Goal: Information Seeking & Learning: Check status

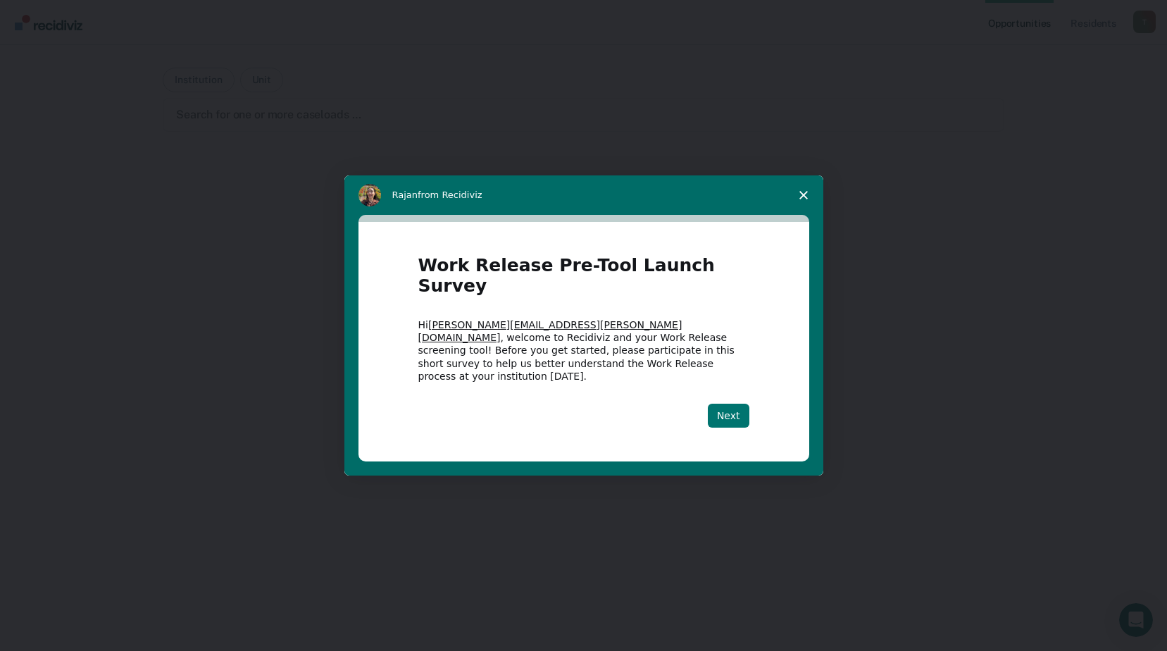
click at [738, 404] on button "Next" at bounding box center [729, 416] width 42 height 24
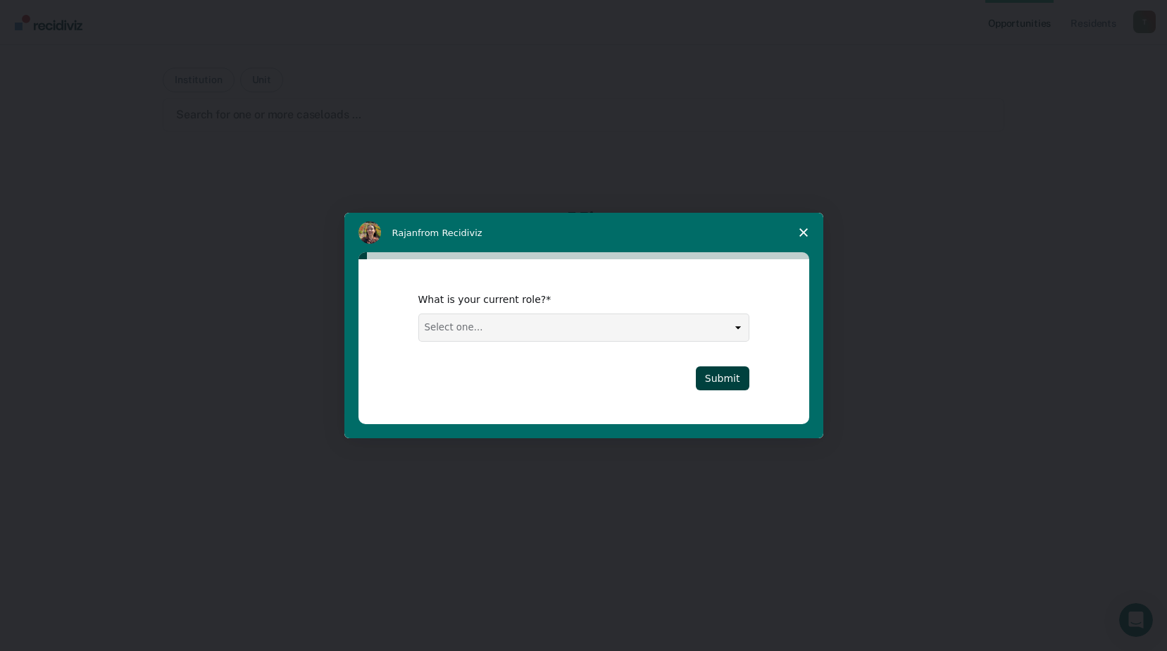
click at [502, 333] on select "Select one... Case Manager FUM Assistant [PERSON_NAME] [PERSON_NAME]" at bounding box center [584, 327] width 330 height 27
select select "FUM"
click at [419, 314] on select "Select one... Case Manager FUM Assistant [PERSON_NAME] [PERSON_NAME]" at bounding box center [584, 327] width 330 height 27
click at [733, 378] on button "Submit" at bounding box center [723, 378] width 54 height 24
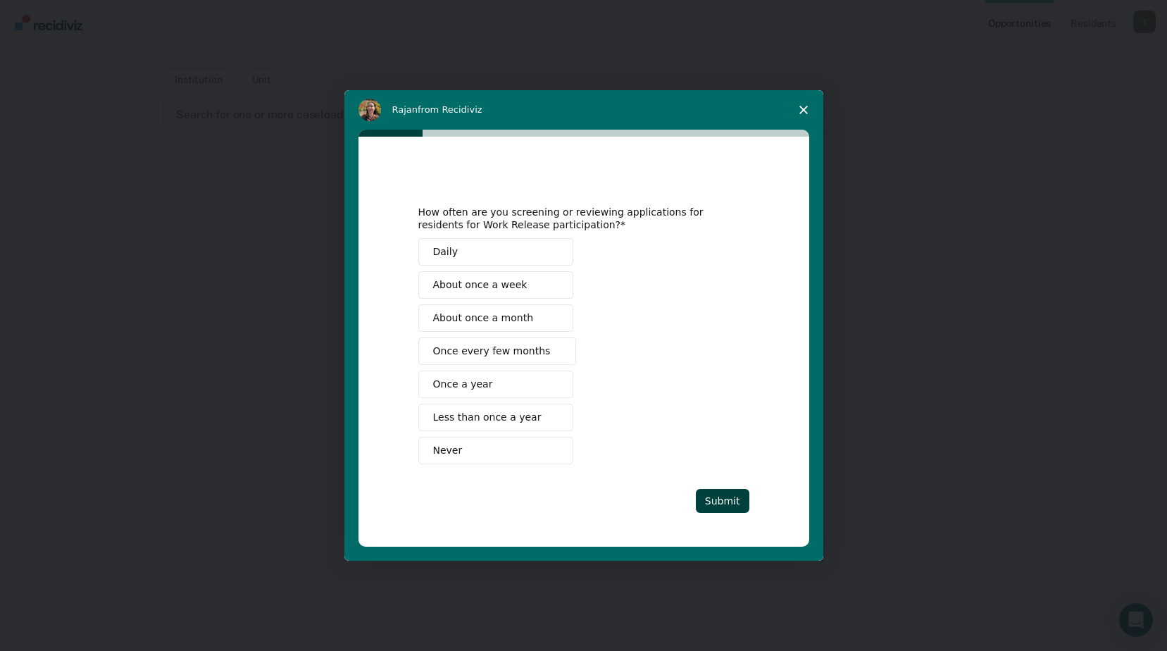
click at [461, 287] on span "About once a week" at bounding box center [480, 285] width 94 height 15
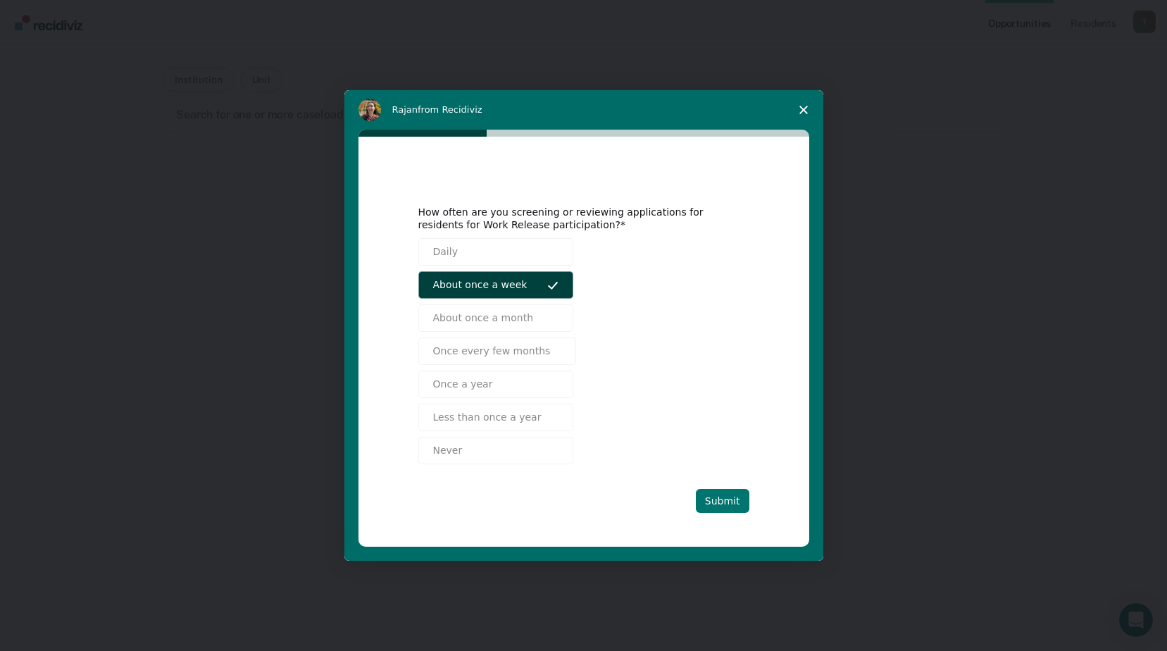
click at [726, 493] on button "Submit" at bounding box center [723, 501] width 54 height 24
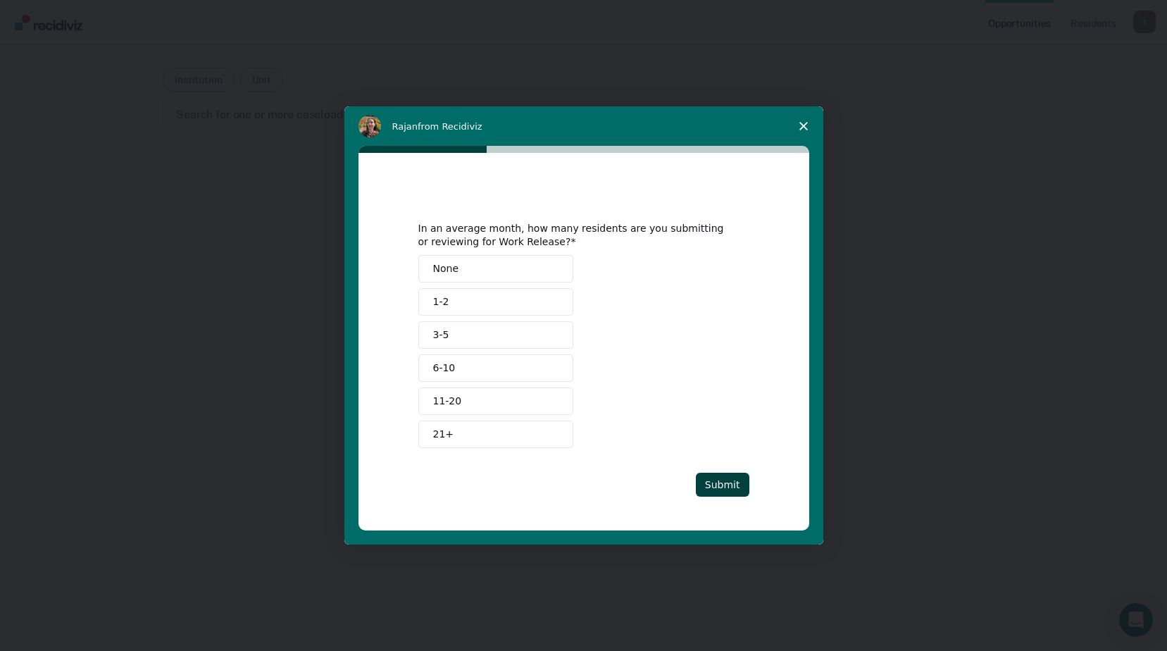
click at [484, 333] on button "3-5" at bounding box center [495, 334] width 155 height 27
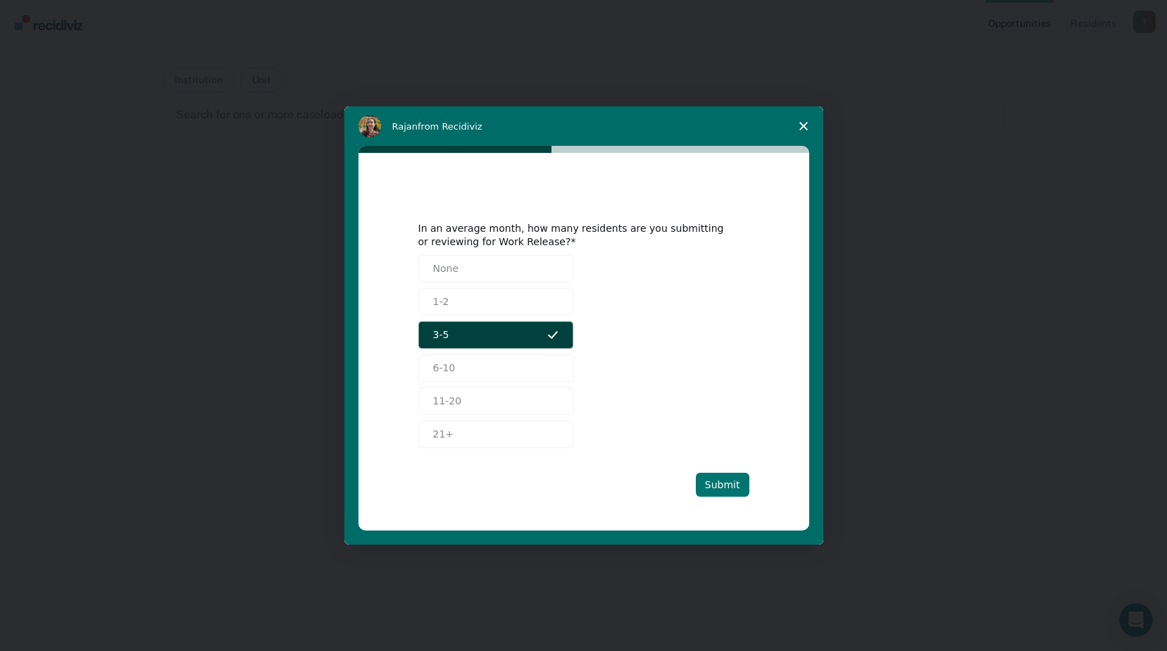
click at [731, 487] on button "Submit" at bounding box center [723, 485] width 54 height 24
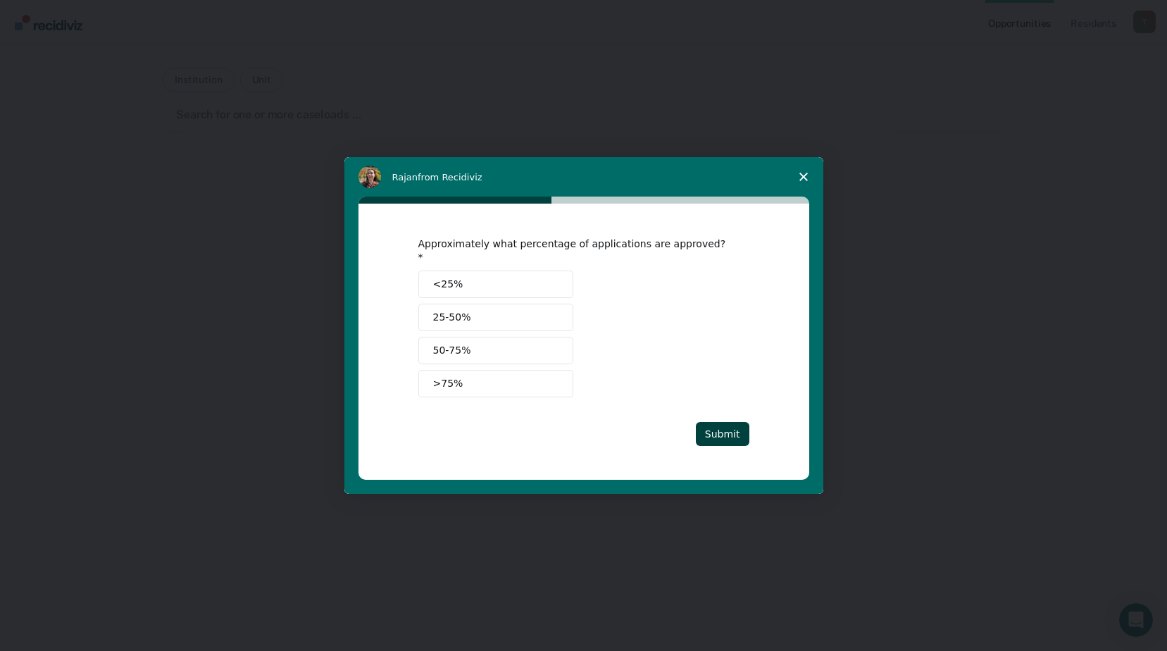
click at [515, 343] on button "50-75%" at bounding box center [495, 350] width 155 height 27
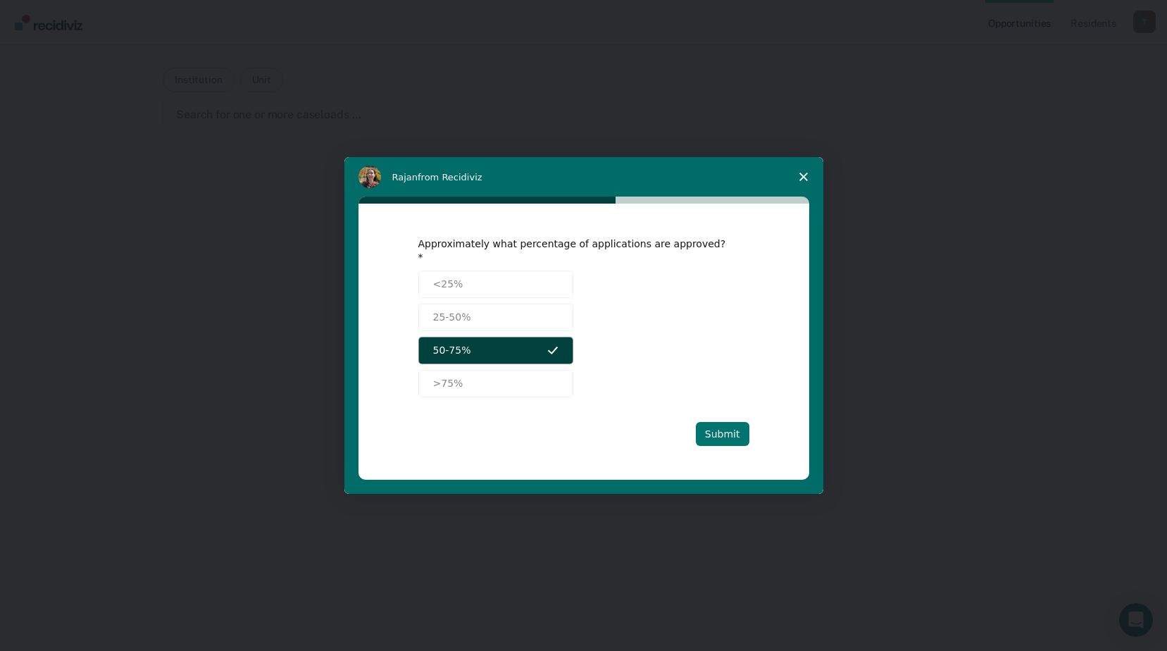
click at [728, 428] on button "Submit" at bounding box center [723, 434] width 54 height 24
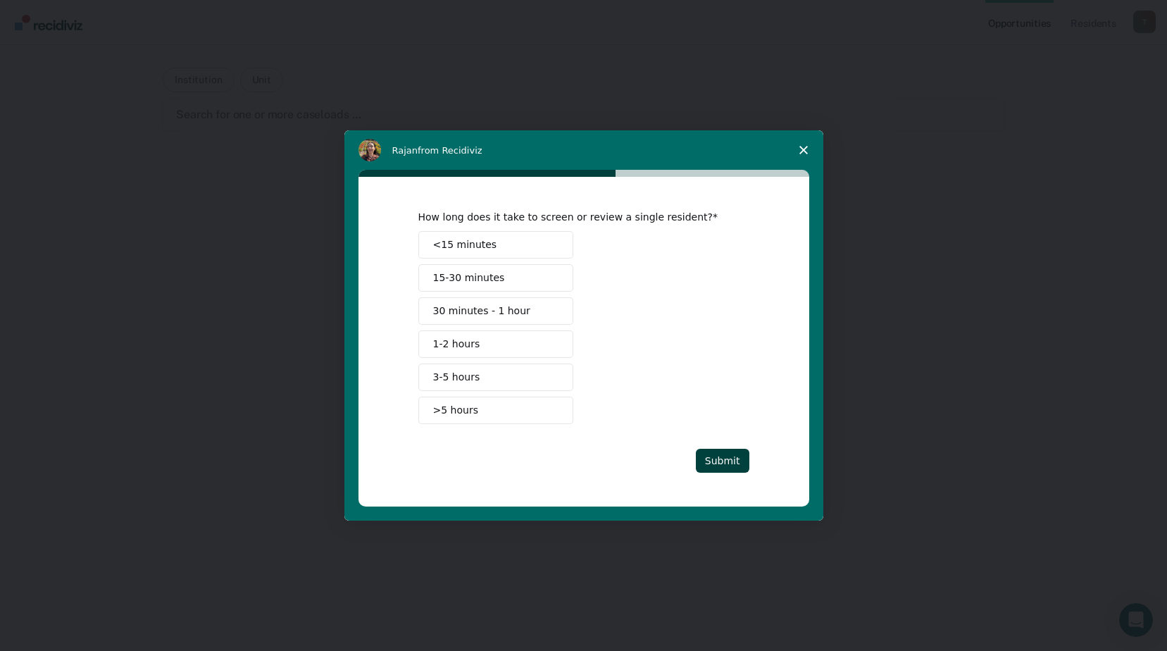
click at [502, 280] on button "15-30 minutes" at bounding box center [495, 277] width 155 height 27
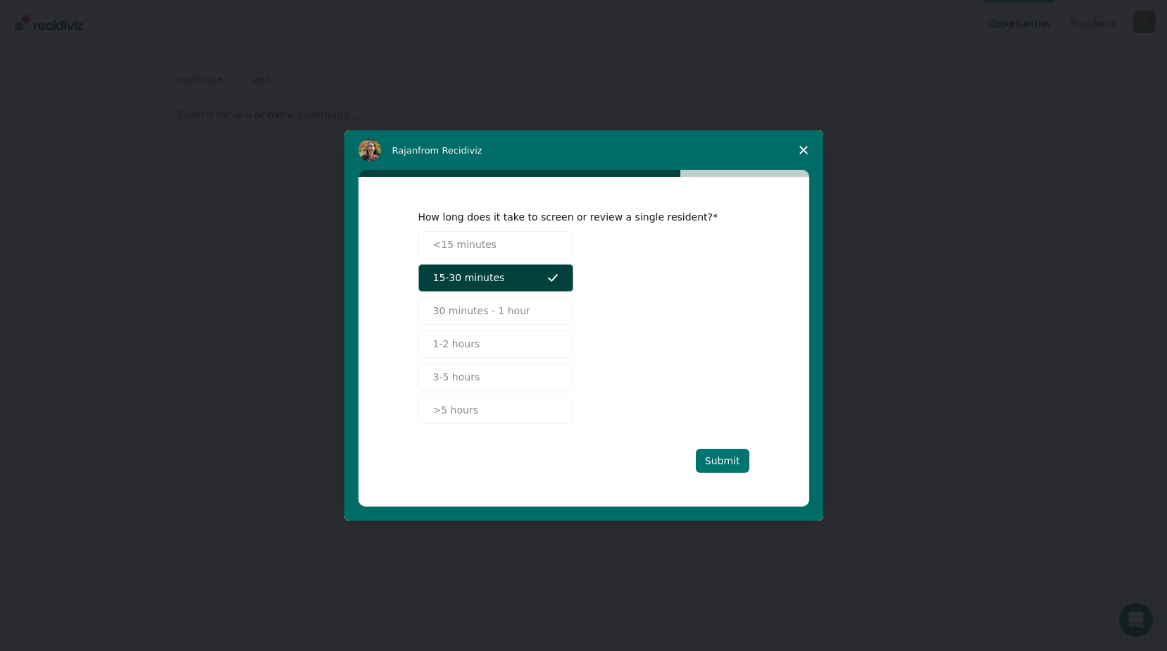
click at [738, 460] on button "Submit" at bounding box center [723, 461] width 54 height 24
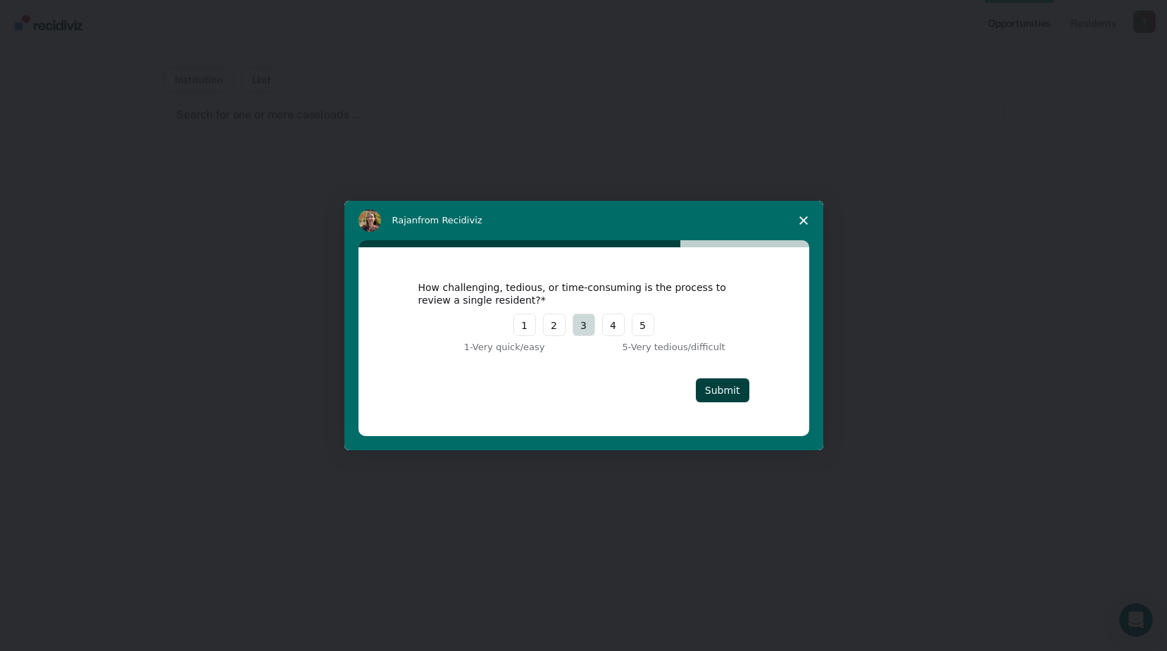
click at [582, 330] on button "3" at bounding box center [584, 324] width 23 height 23
click at [726, 392] on button "Submit" at bounding box center [723, 390] width 54 height 24
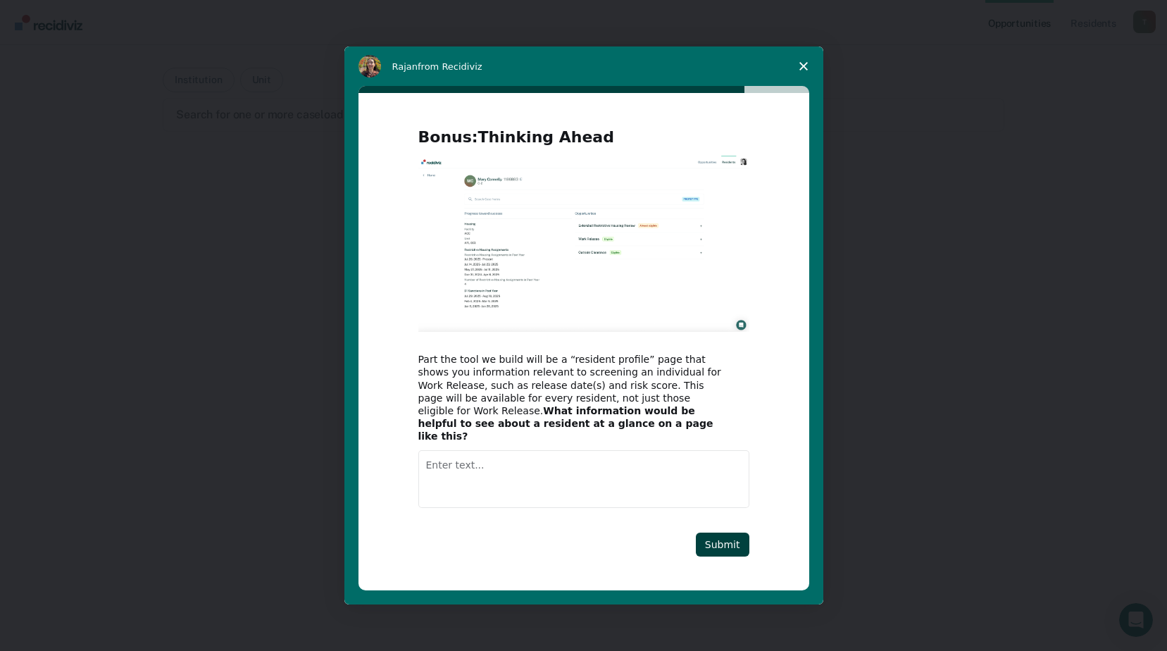
click at [509, 469] on textarea "Enter text..." at bounding box center [583, 479] width 331 height 58
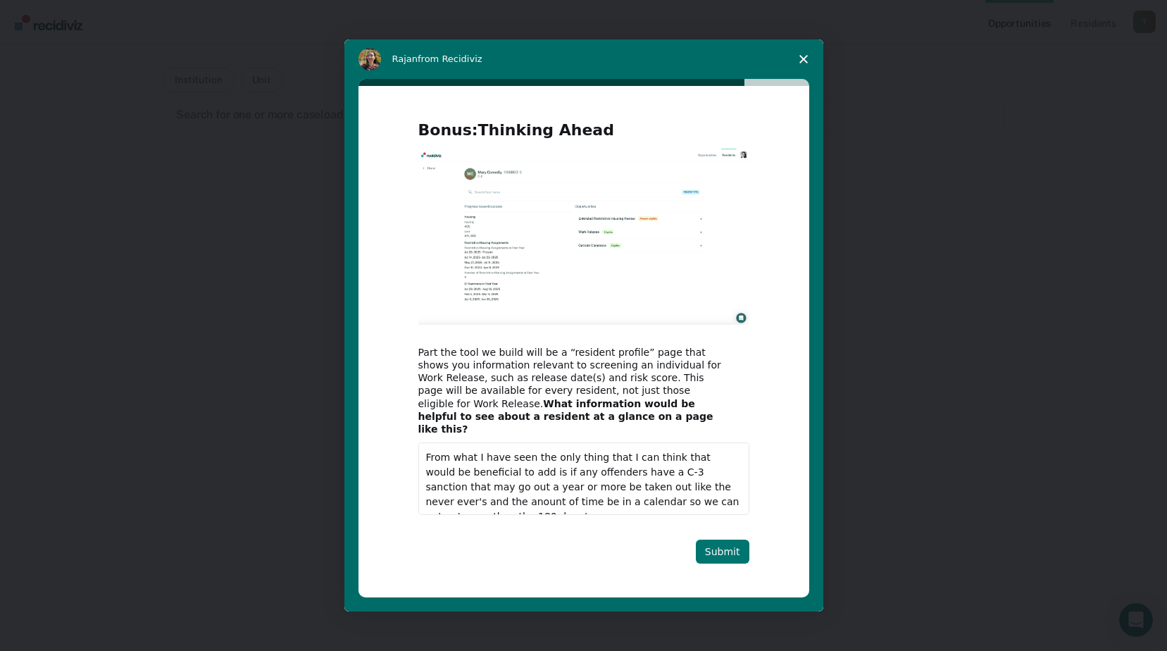
type textarea "From what I have seen the only thing that I can think that would be beneficial …"
click at [731, 542] on button "Submit" at bounding box center [723, 552] width 54 height 24
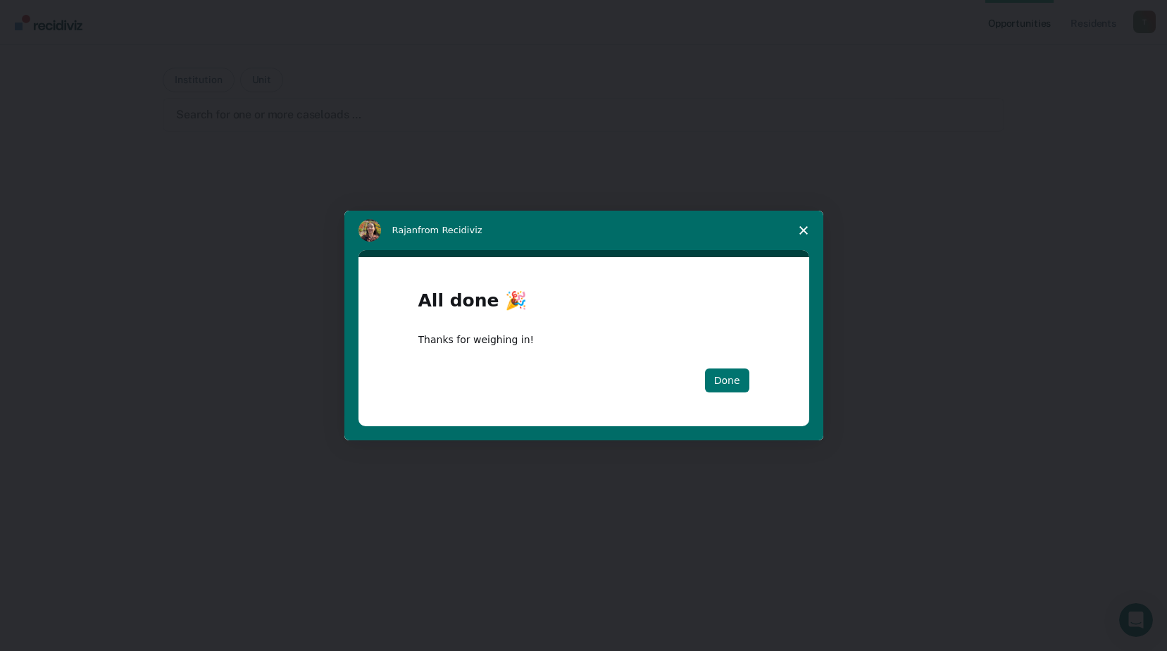
click at [730, 375] on button "Done" at bounding box center [727, 380] width 44 height 24
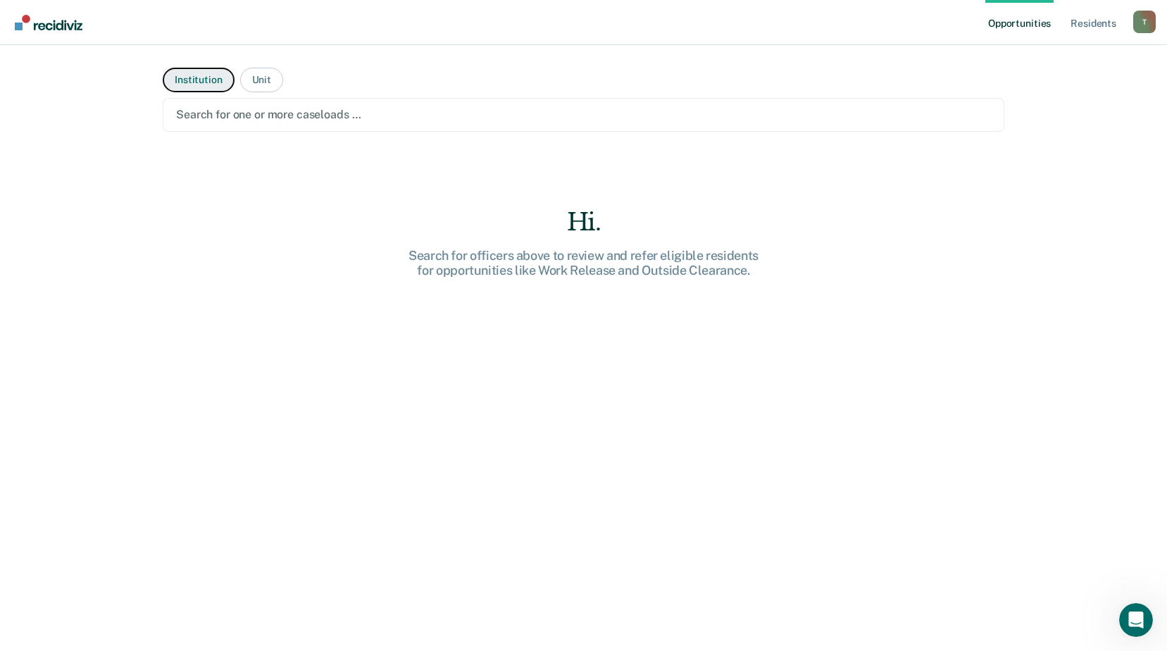
click at [199, 75] on button "Institution" at bounding box center [198, 80] width 71 height 25
click at [196, 78] on button "Institution" at bounding box center [198, 80] width 71 height 25
click at [197, 78] on button "Institution" at bounding box center [198, 80] width 71 height 25
click at [198, 77] on button "Institution" at bounding box center [198, 80] width 71 height 25
click at [207, 111] on div at bounding box center [583, 114] width 815 height 16
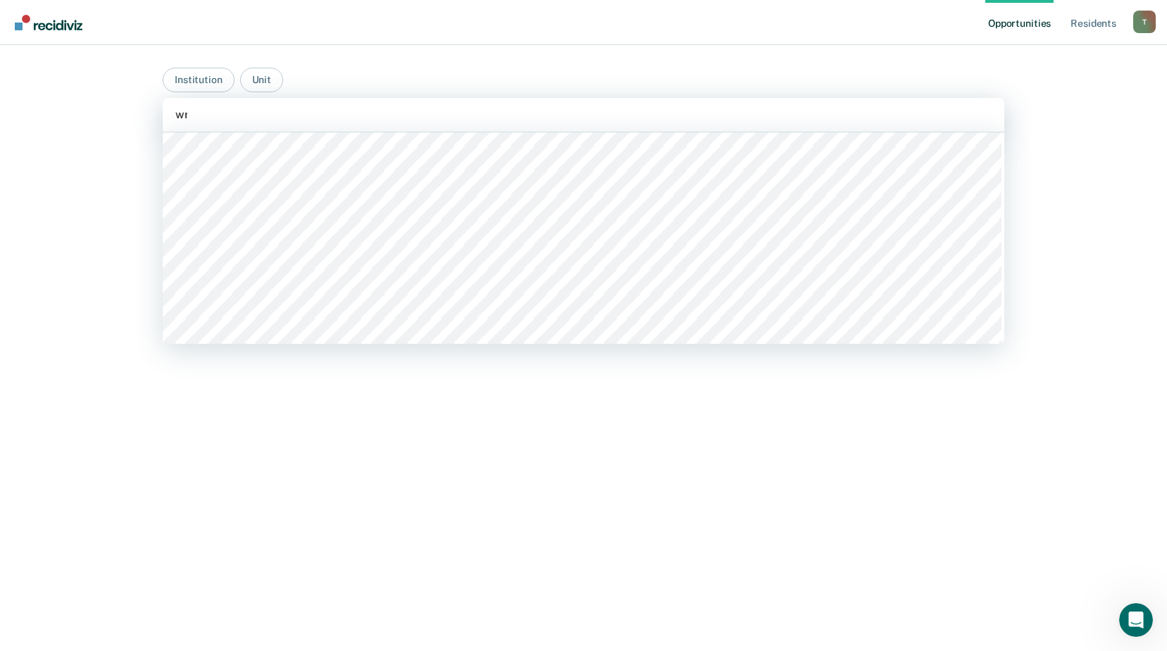
scroll to position [1039, 0]
type input "wrdcc"
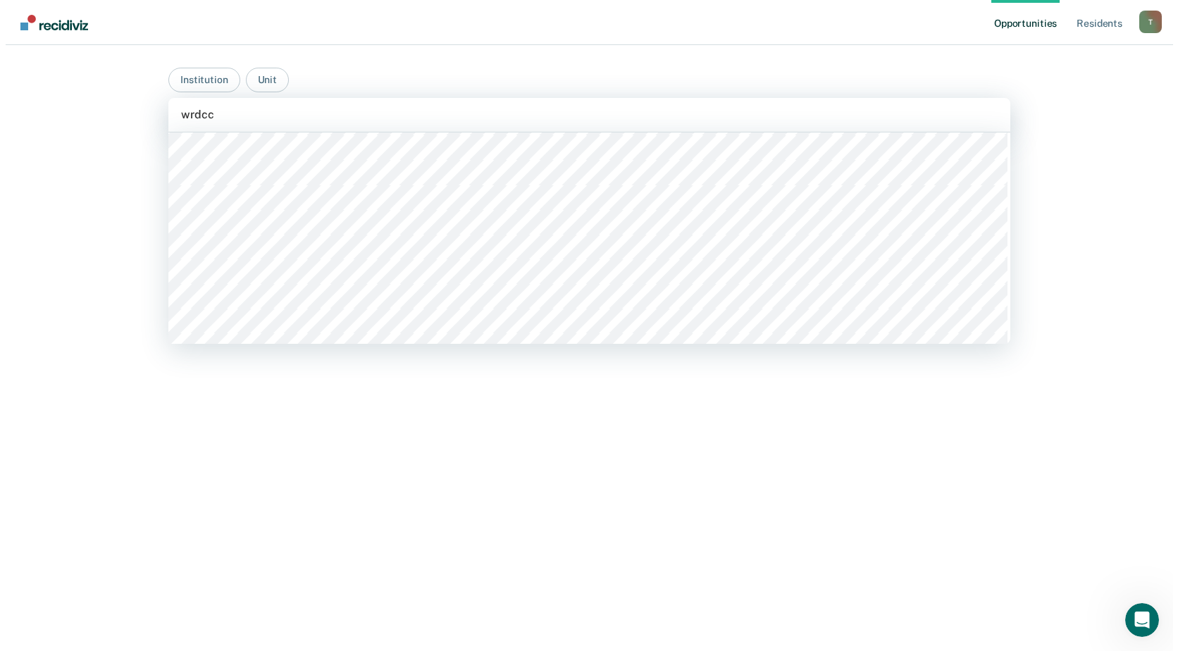
scroll to position [493, 0]
click at [514, 111] on div at bounding box center [711, 114] width 409 height 16
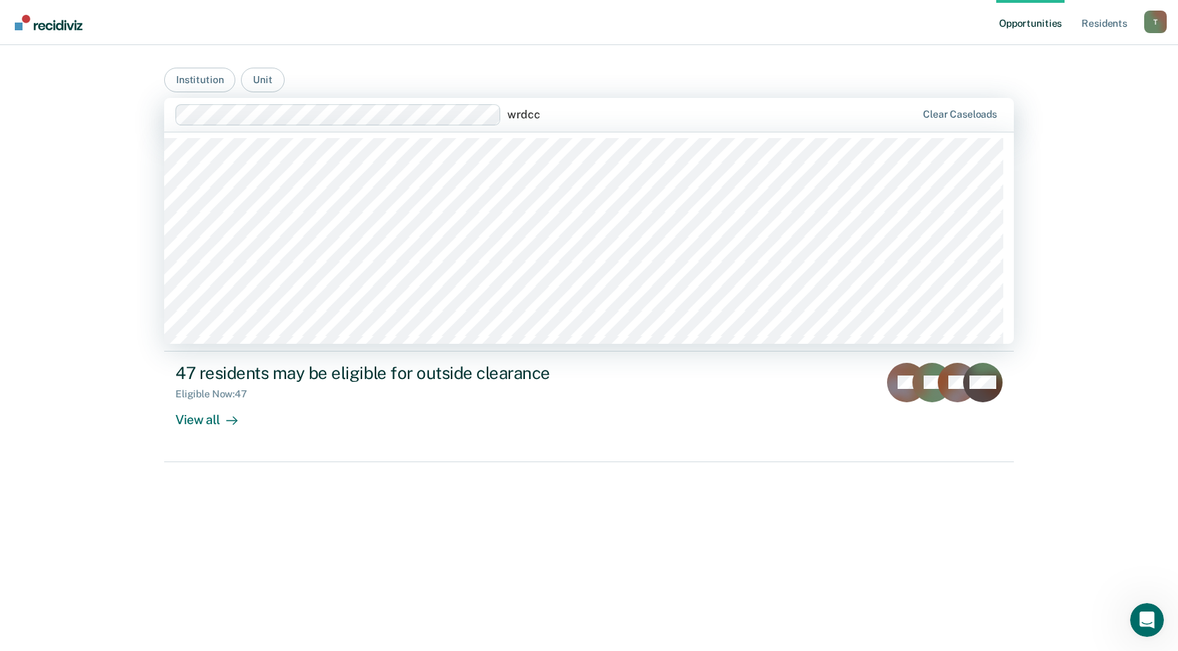
type input "wrdcc"
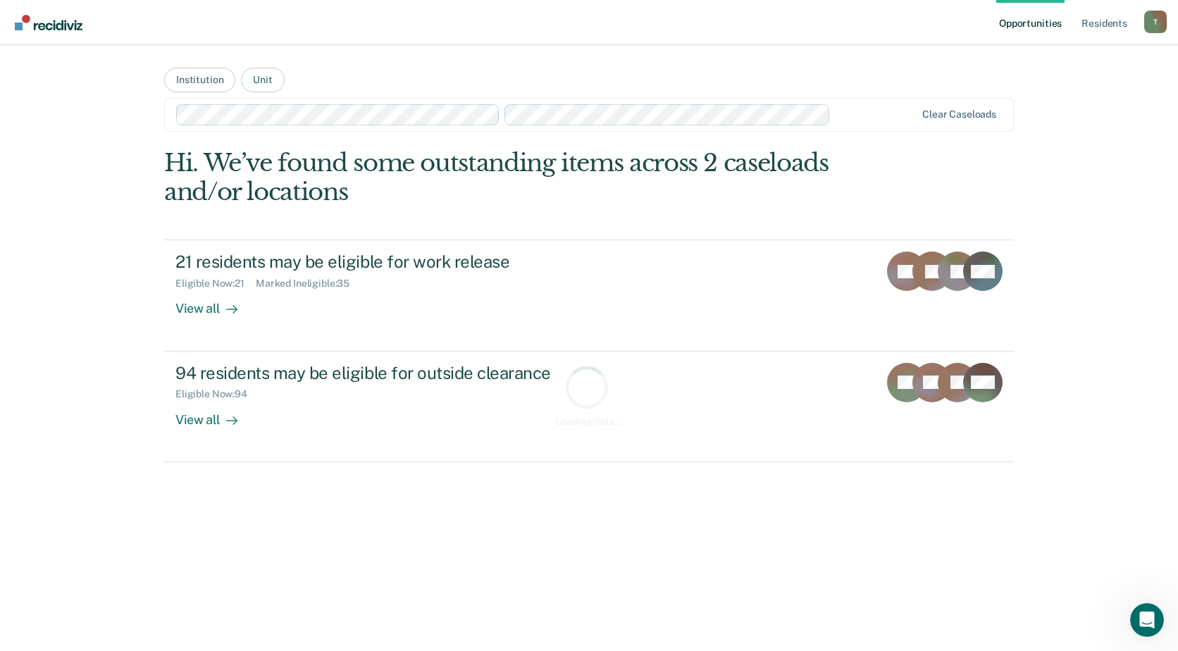
click at [866, 111] on div at bounding box center [875, 114] width 79 height 16
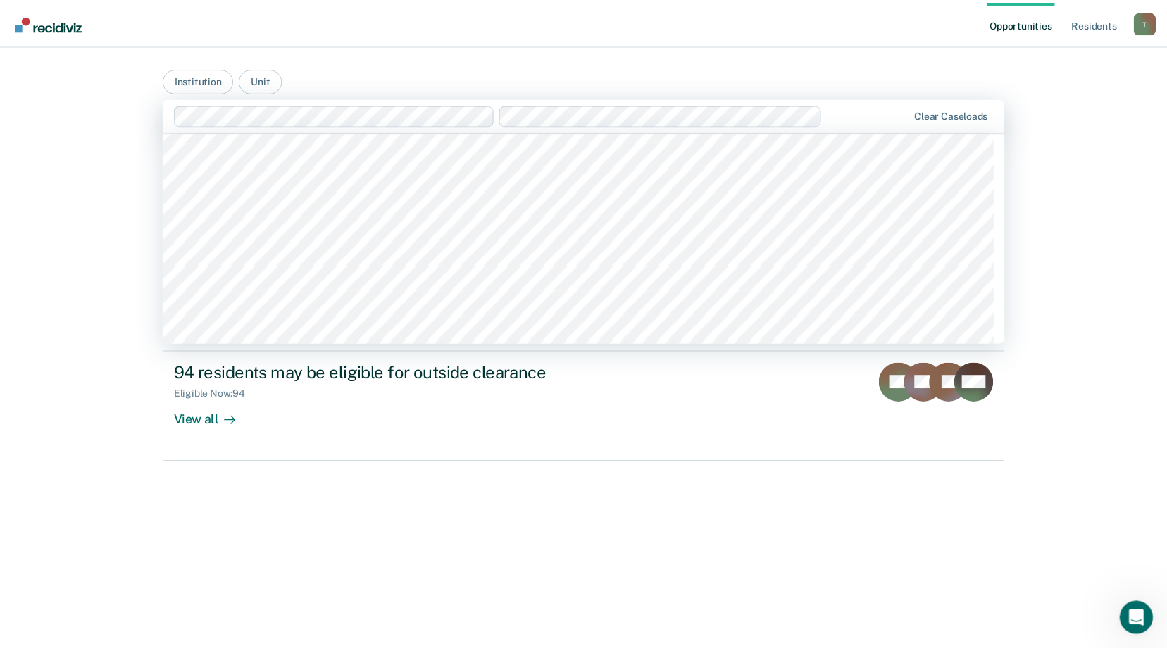
scroll to position [141, 0]
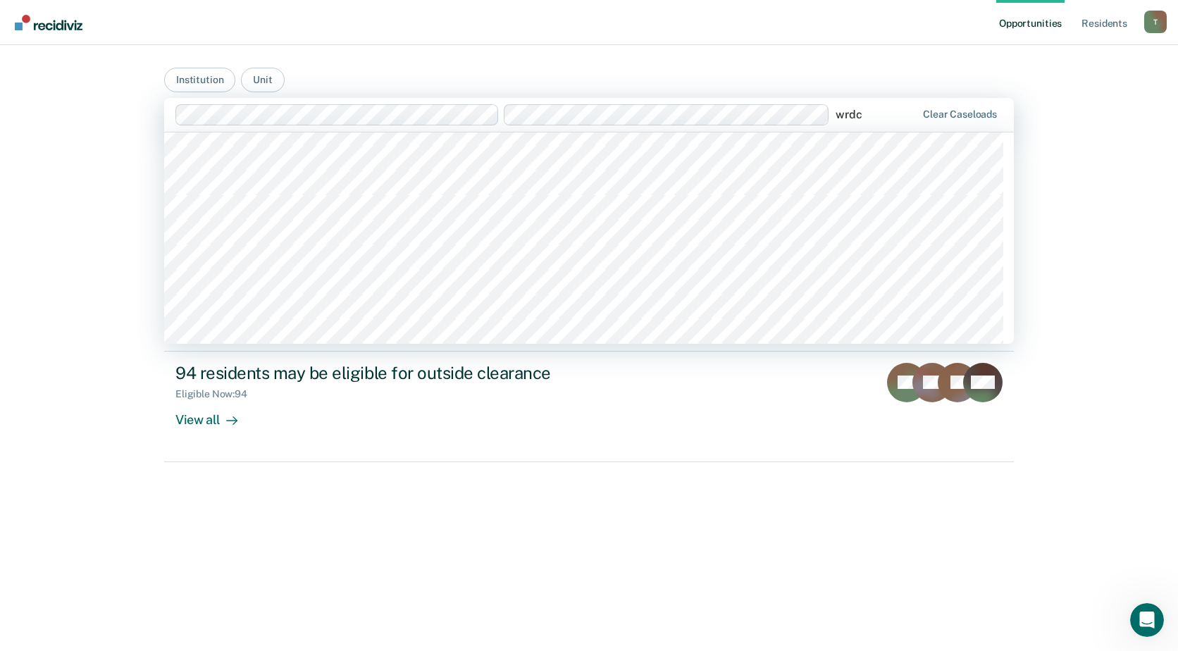
type input "wrdcc"
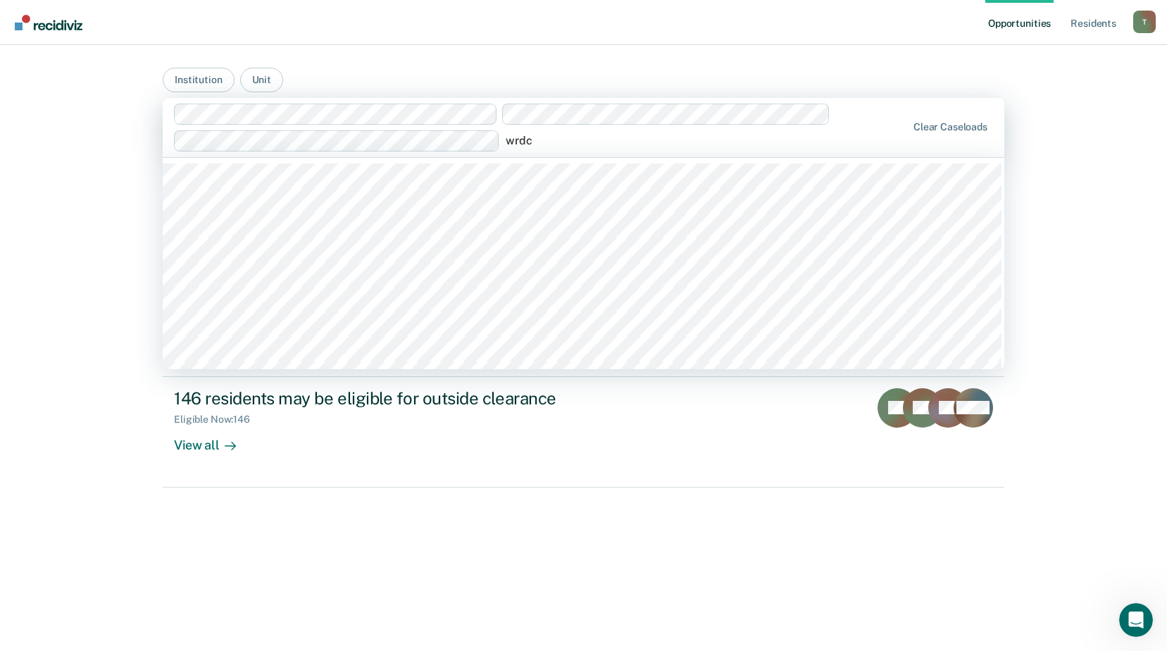
type input "wrdcc"
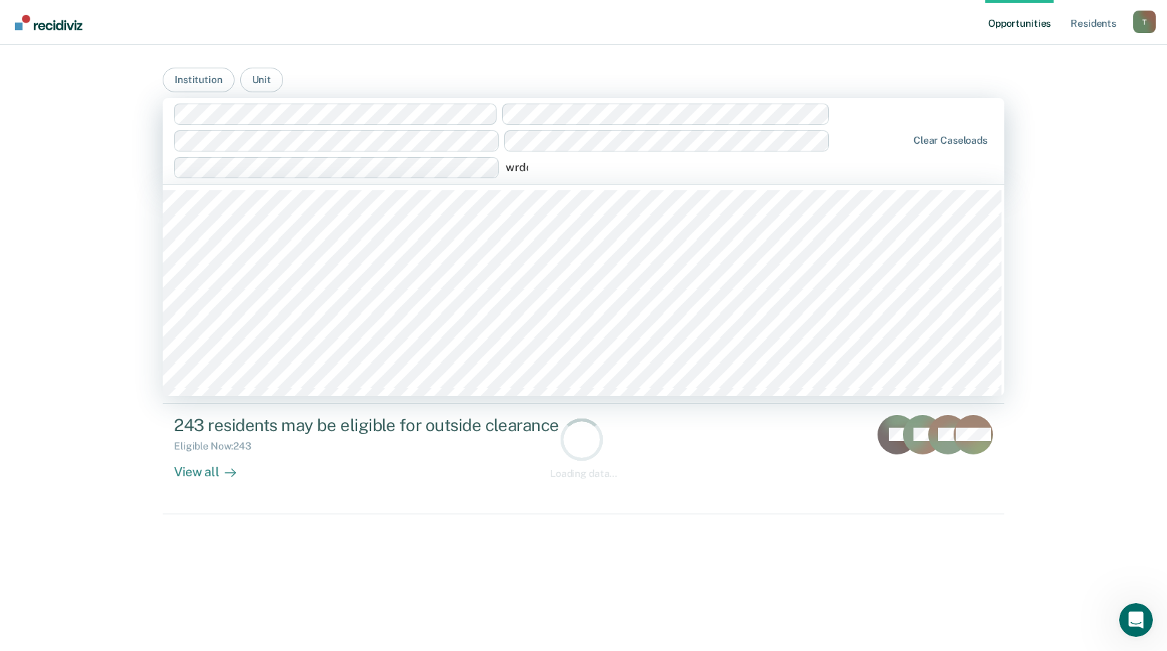
type input "wrdcc"
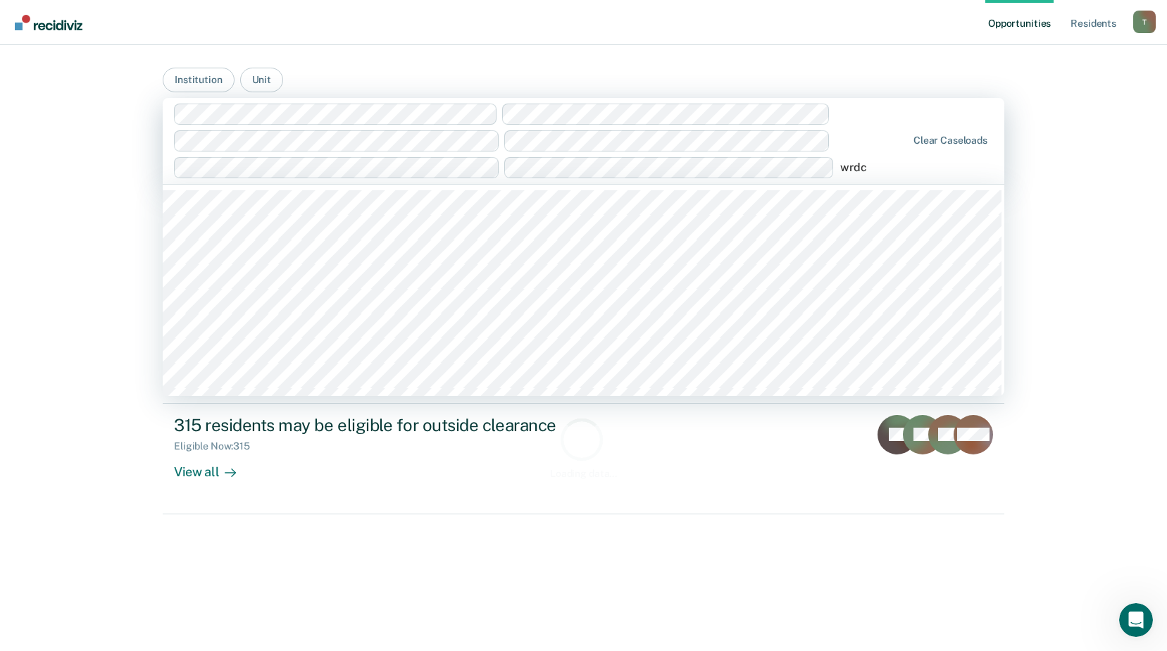
type input "wrdcc"
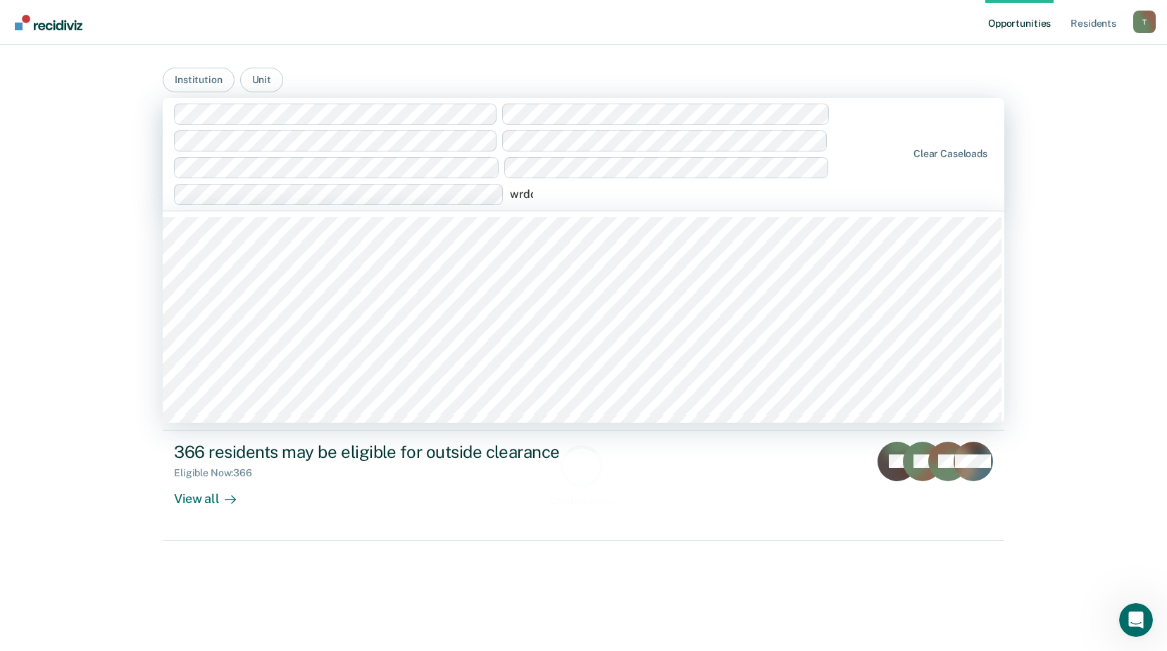
type input "wrdcc"
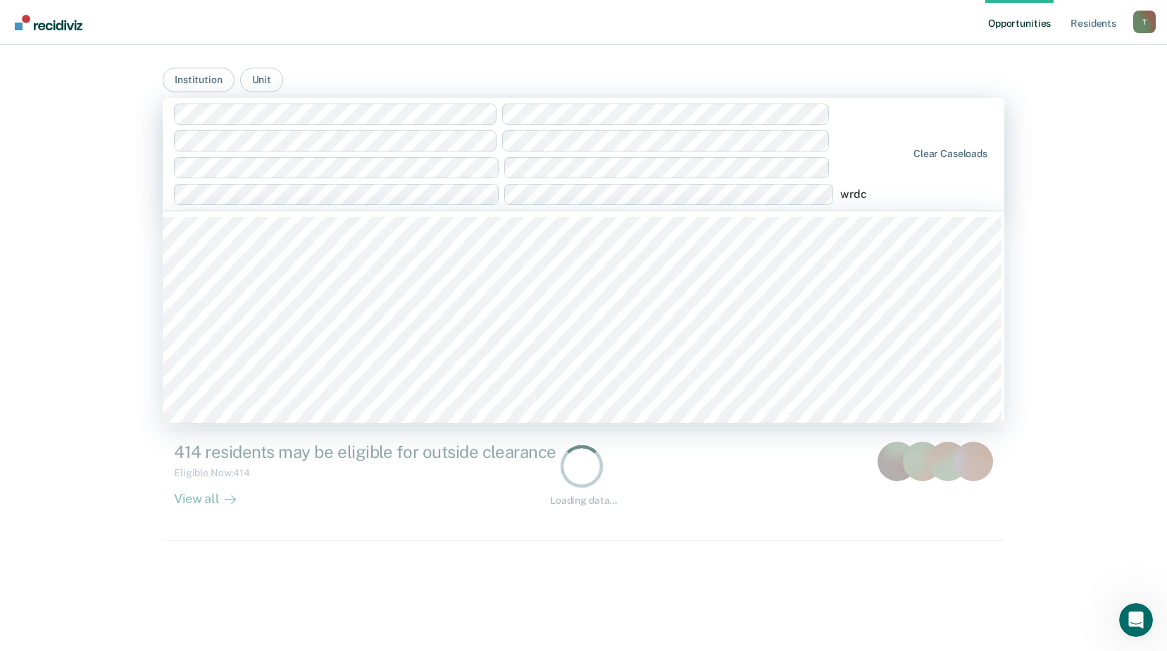
type input "wrdcc"
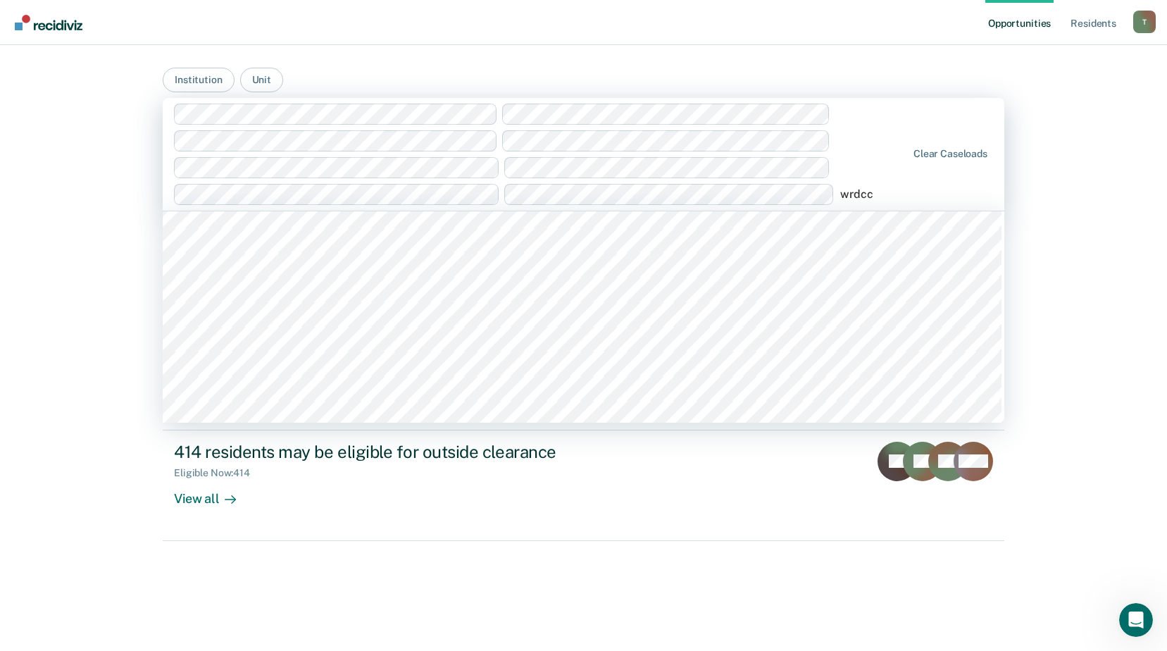
scroll to position [282, 0]
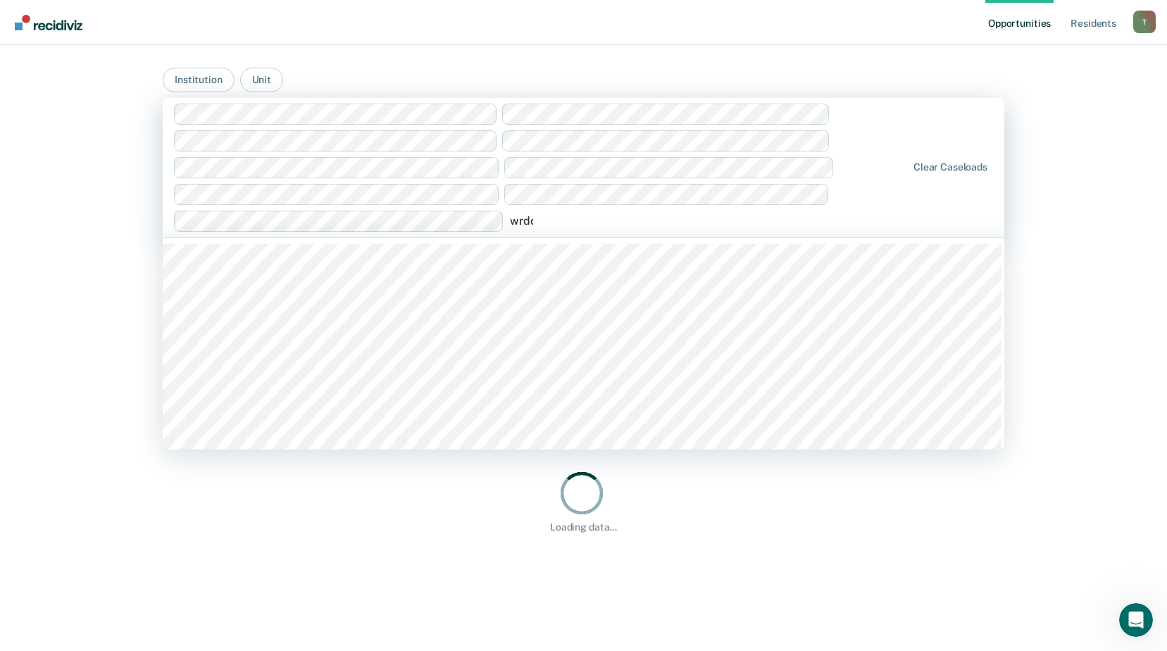
type input "wrdcc"
click at [769, 237] on div "option Western Reception, Diagnostic and Correctional Center / 2CC 006, selecte…" at bounding box center [584, 167] width 842 height 139
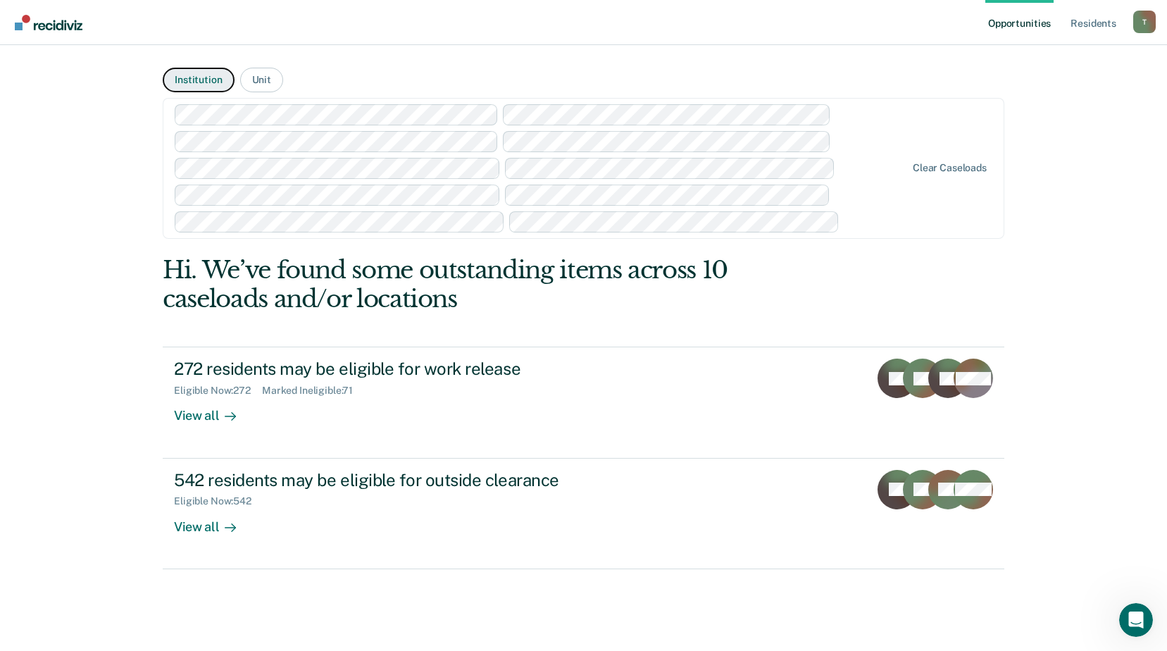
drag, startPoint x: 200, startPoint y: 73, endPoint x: 218, endPoint y: 110, distance: 40.6
click at [200, 74] on button "Institution" at bounding box center [198, 80] width 71 height 25
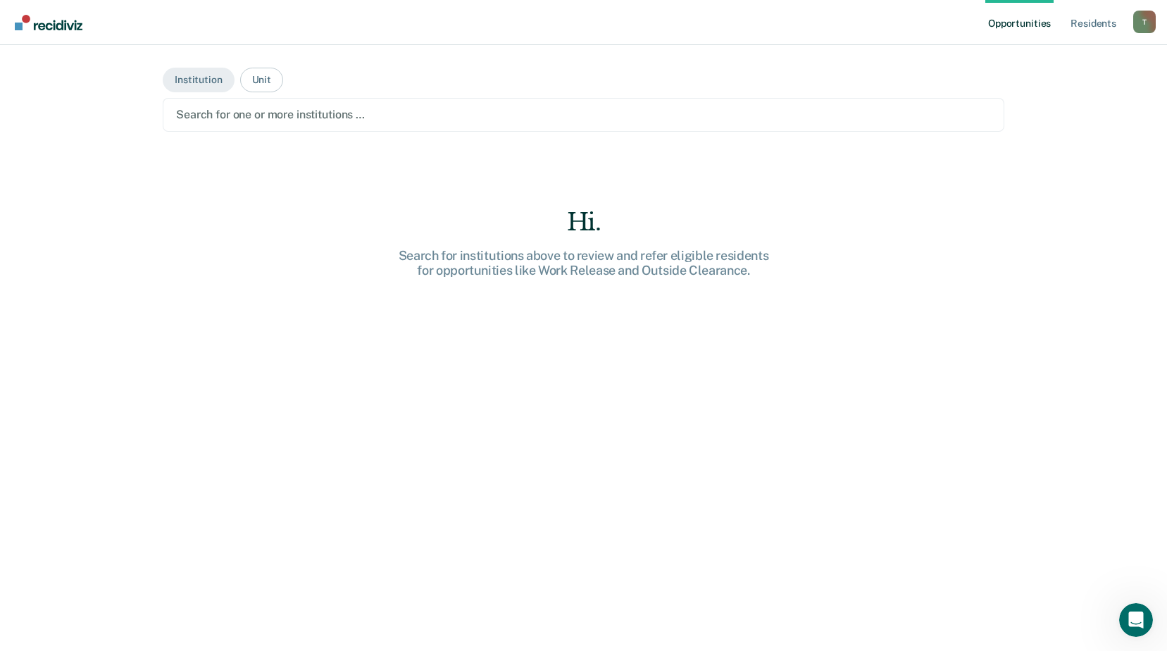
click at [254, 115] on div at bounding box center [583, 114] width 815 height 16
click at [371, 113] on div at bounding box center [583, 114] width 815 height 16
click at [1033, 18] on link "Opportunities" at bounding box center [1020, 22] width 68 height 45
click at [1100, 18] on link "Resident s" at bounding box center [1093, 22] width 51 height 45
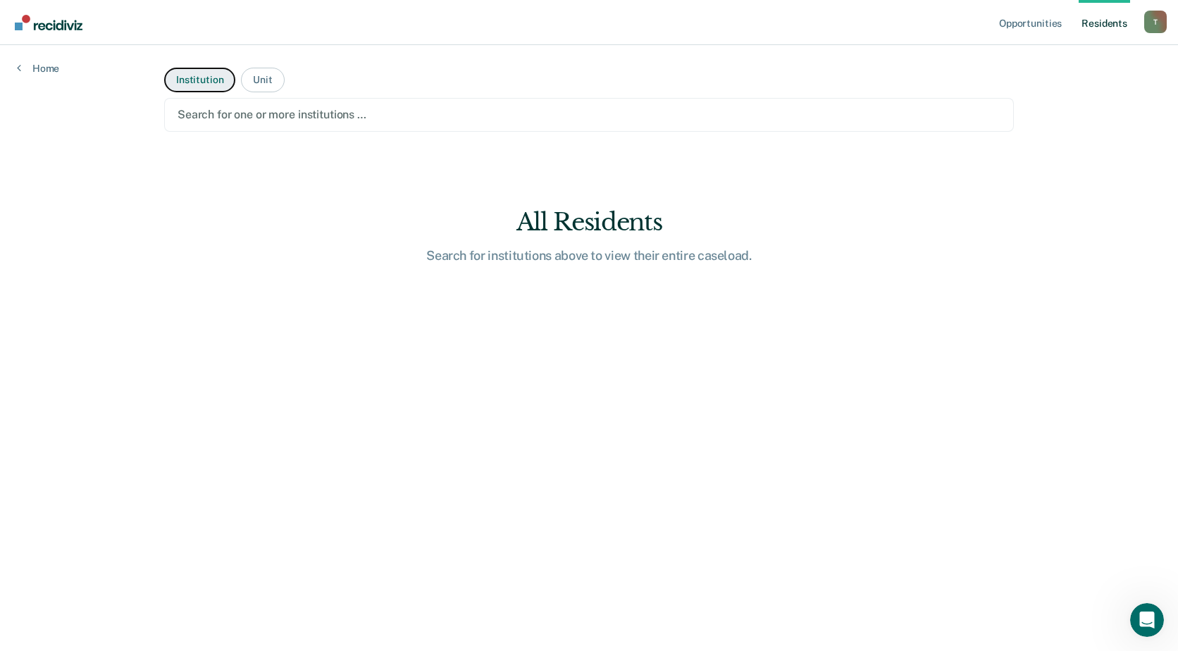
click at [201, 78] on button "Institution" at bounding box center [199, 80] width 71 height 25
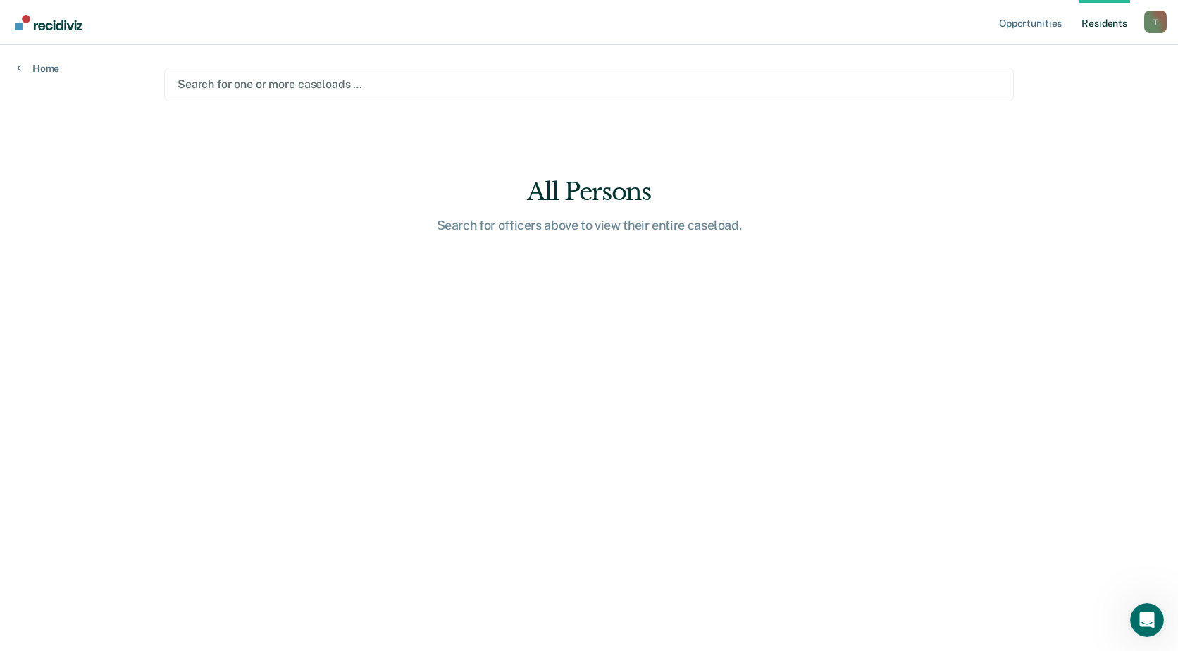
drag, startPoint x: 200, startPoint y: 81, endPoint x: 191, endPoint y: 83, distance: 9.4
click at [200, 82] on div at bounding box center [589, 84] width 823 height 16
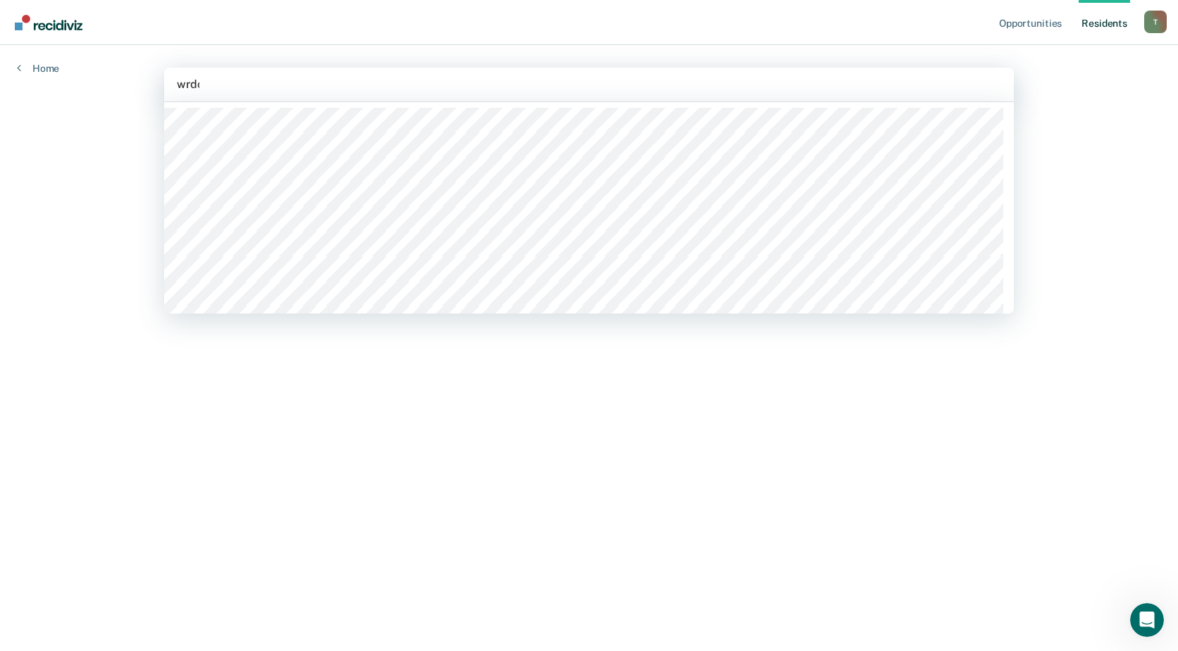
type input "wrdcc"
click at [494, 77] on div at bounding box center [589, 84] width 824 height 16
type input "wrdcc"
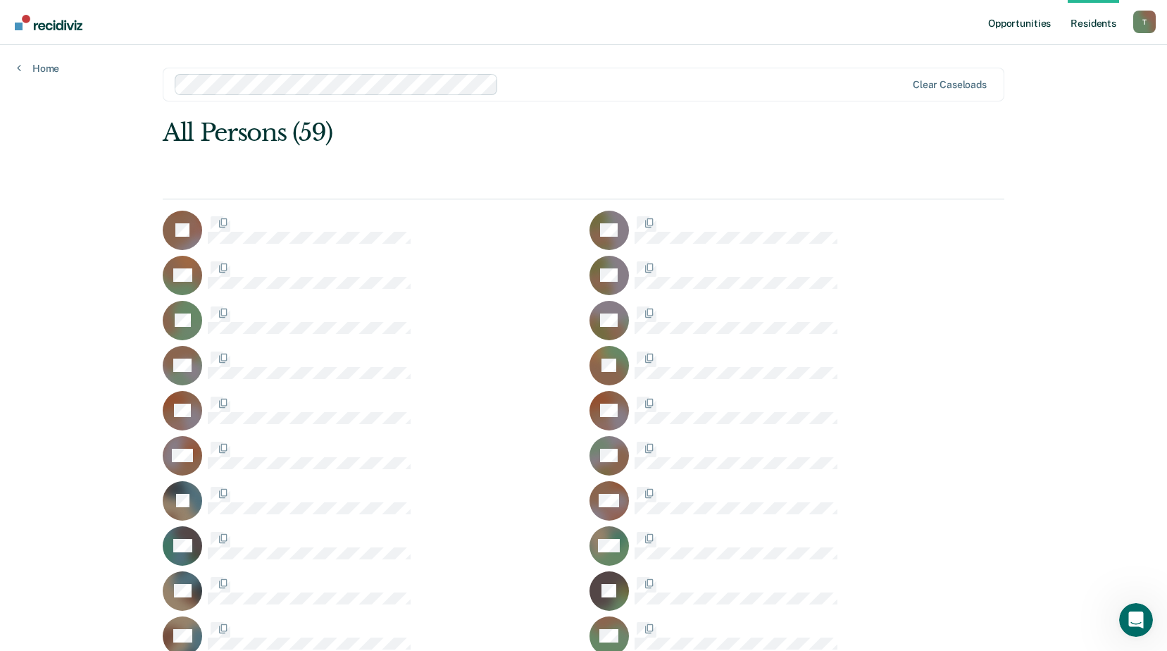
click at [536, 85] on div at bounding box center [705, 84] width 402 height 16
click at [528, 84] on div "wr" at bounding box center [705, 84] width 402 height 16
click at [530, 82] on div "wr" at bounding box center [705, 84] width 402 height 16
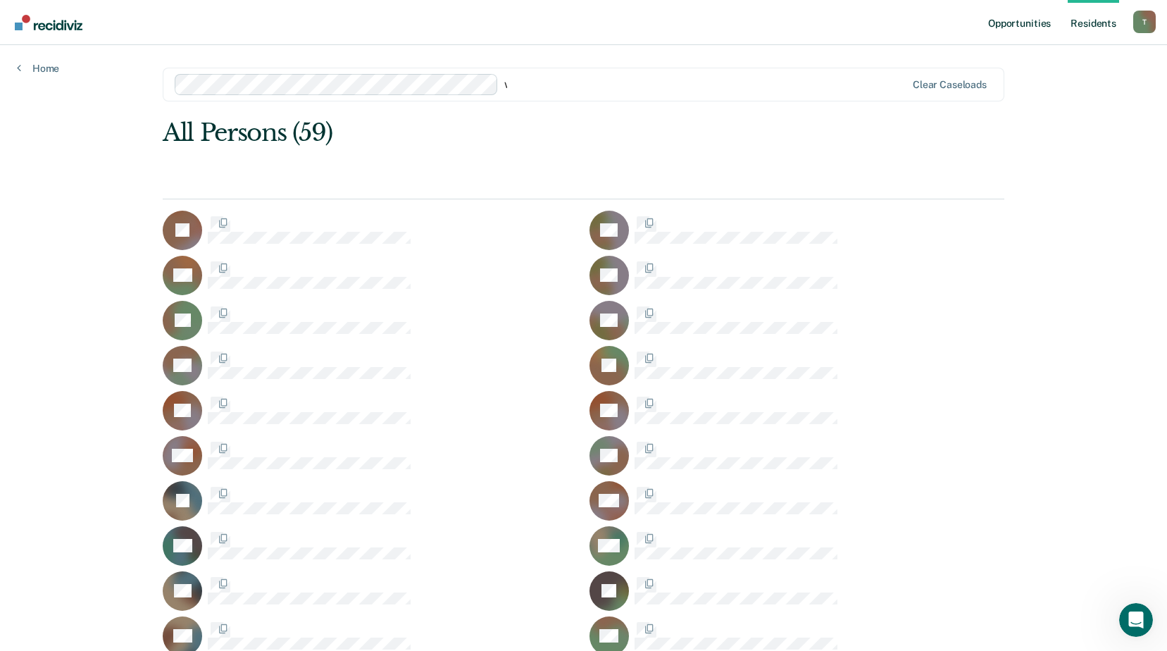
click at [1017, 23] on link "Opportunities" at bounding box center [1020, 22] width 68 height 45
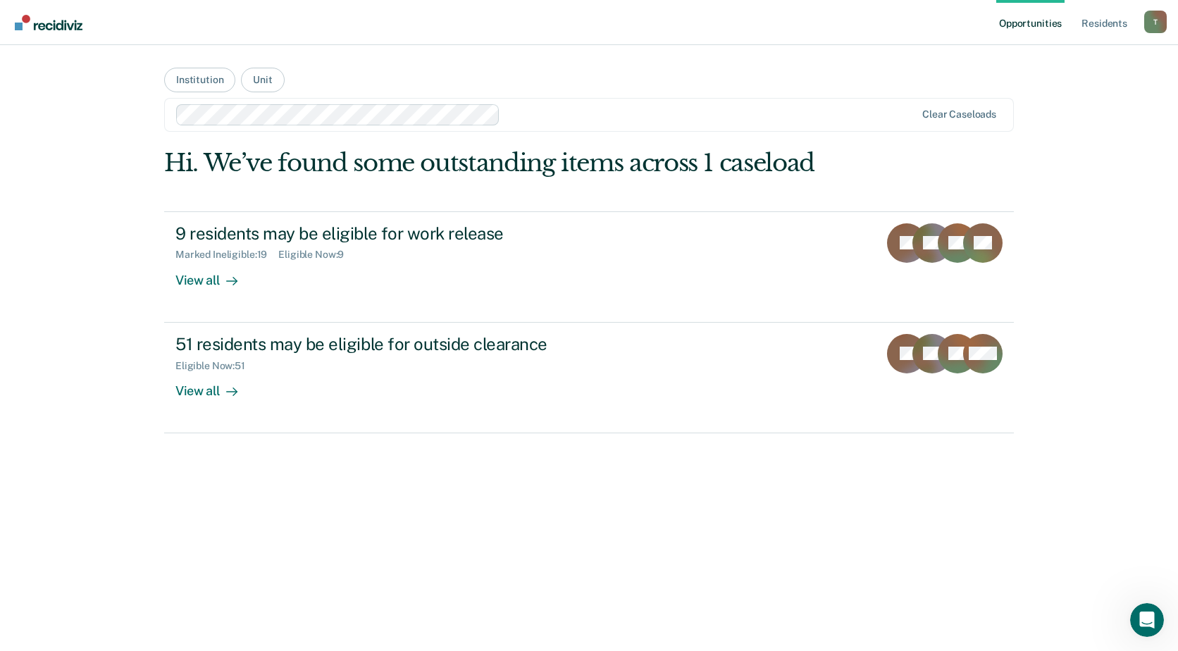
click at [531, 116] on div at bounding box center [710, 114] width 409 height 16
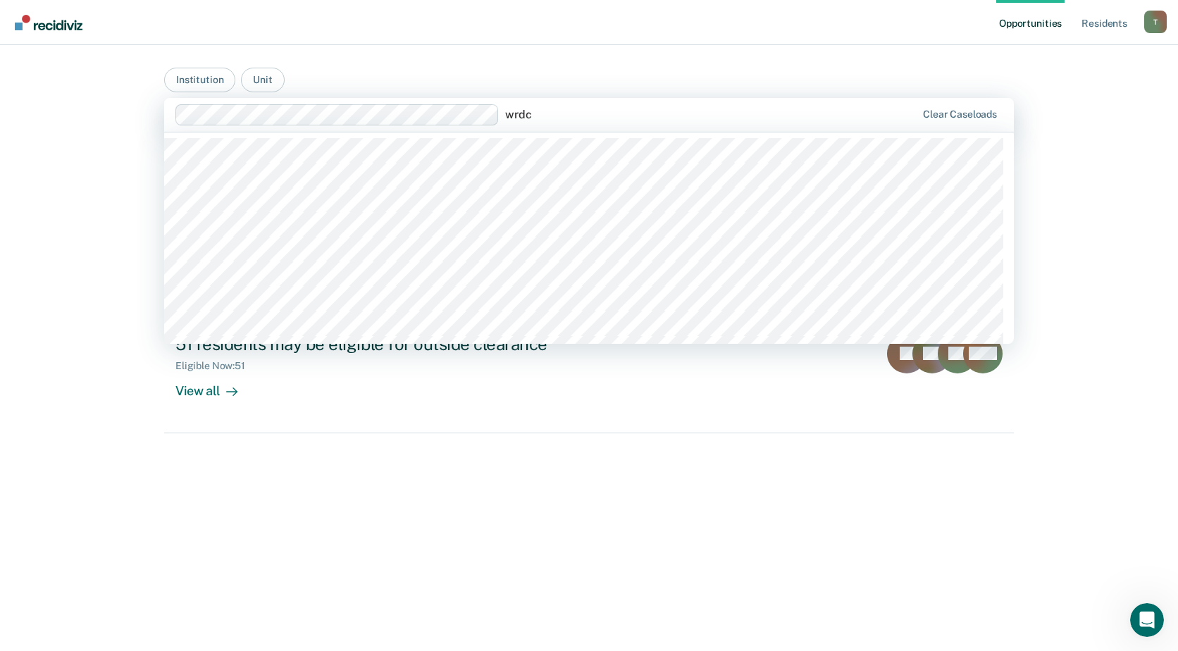
type input "wrdcc"
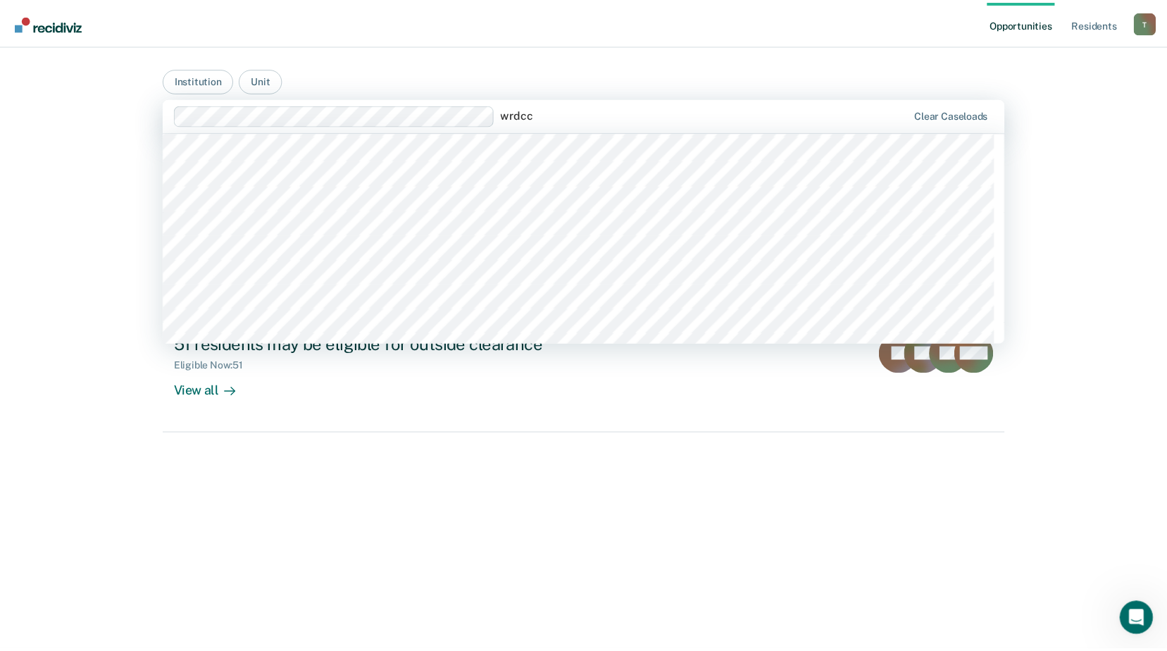
scroll to position [493, 0]
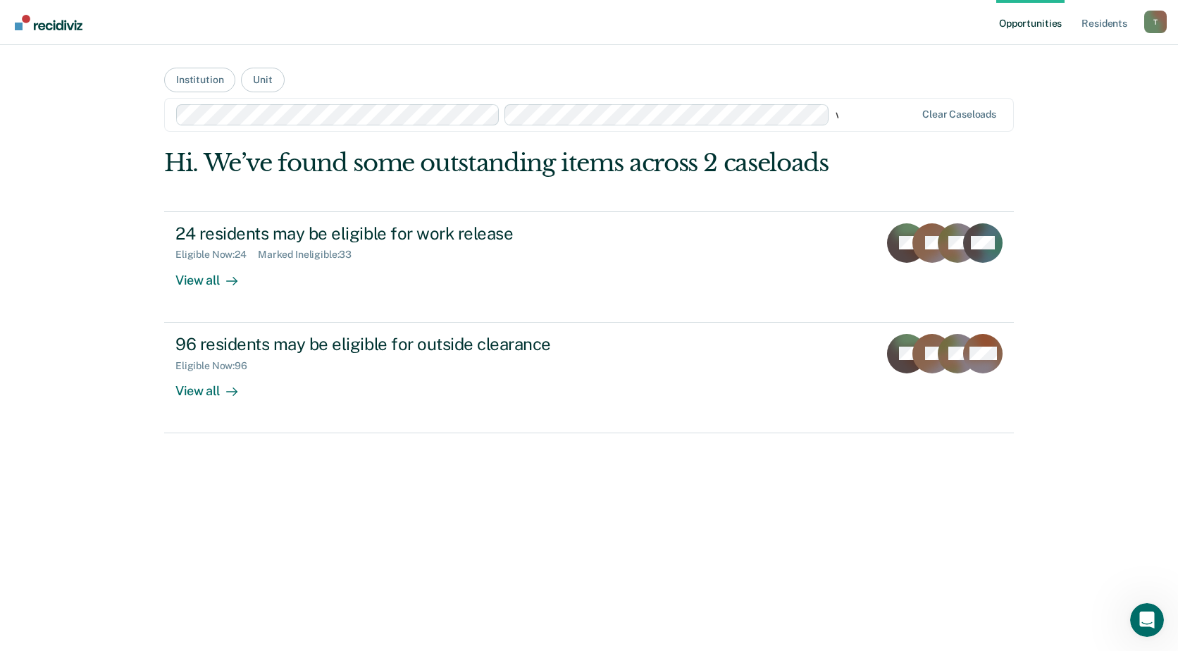
click at [873, 125] on div "wrdcc" at bounding box center [546, 114] width 740 height 21
click at [204, 87] on button "Institution" at bounding box center [199, 80] width 71 height 25
click at [775, 323] on link "24 residents may be eligible for work release Eligible Now : 24 Marked Ineligib…" at bounding box center [589, 266] width 850 height 111
click at [957, 115] on div "Opportunities Resident s [PERSON_NAME][EMAIL_ADDRESS][PERSON_NAME][DOMAIN_NAME]…" at bounding box center [589, 325] width 1178 height 651
click at [1024, 23] on div "Opportunities Resident s [PERSON_NAME][EMAIL_ADDRESS][PERSON_NAME][DOMAIN_NAME]…" at bounding box center [589, 325] width 1178 height 651
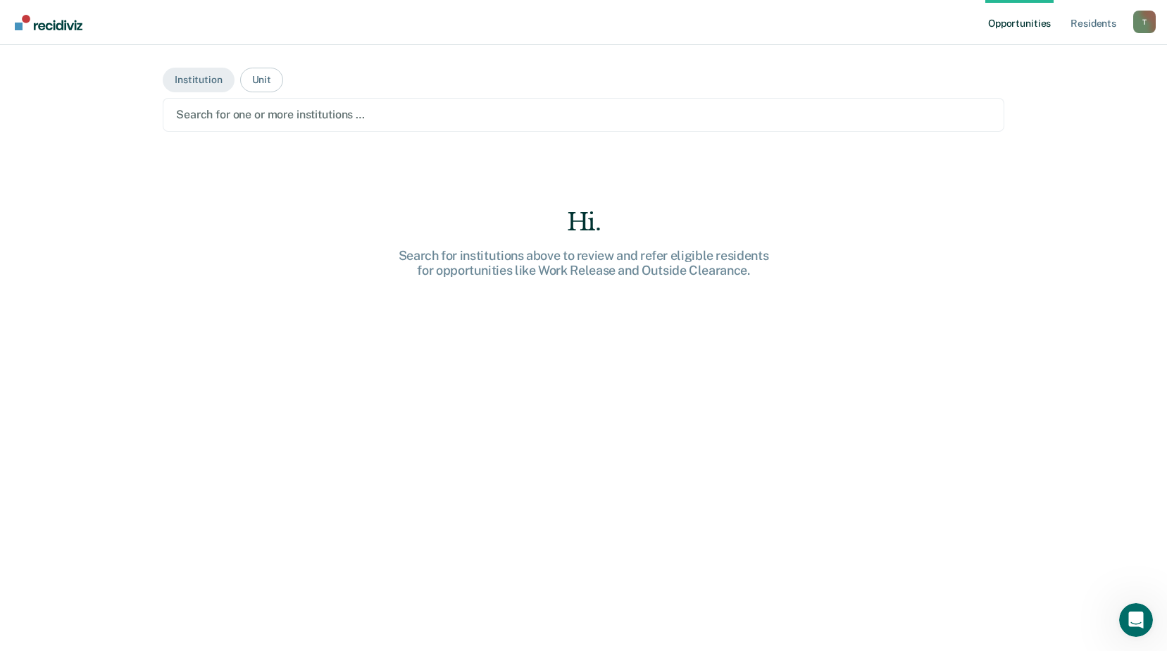
click at [1028, 22] on link "Opportunities" at bounding box center [1020, 22] width 68 height 45
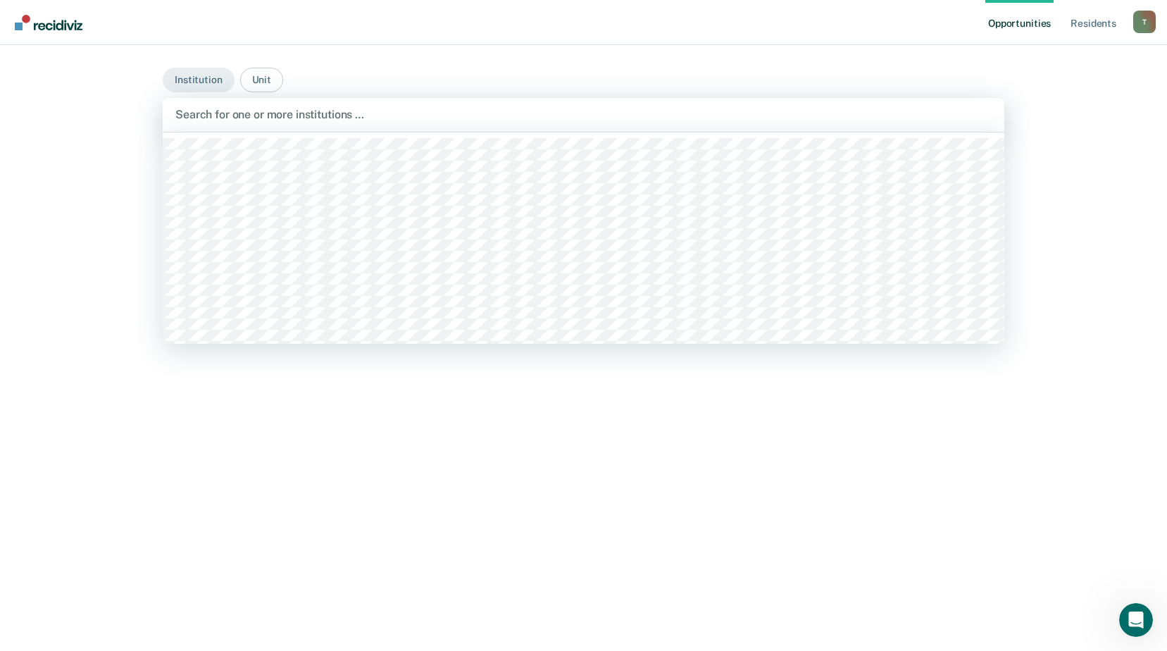
drag, startPoint x: 227, startPoint y: 111, endPoint x: 222, endPoint y: 116, distance: 7.5
click at [228, 111] on div at bounding box center [583, 114] width 816 height 16
type input "wrdcc"
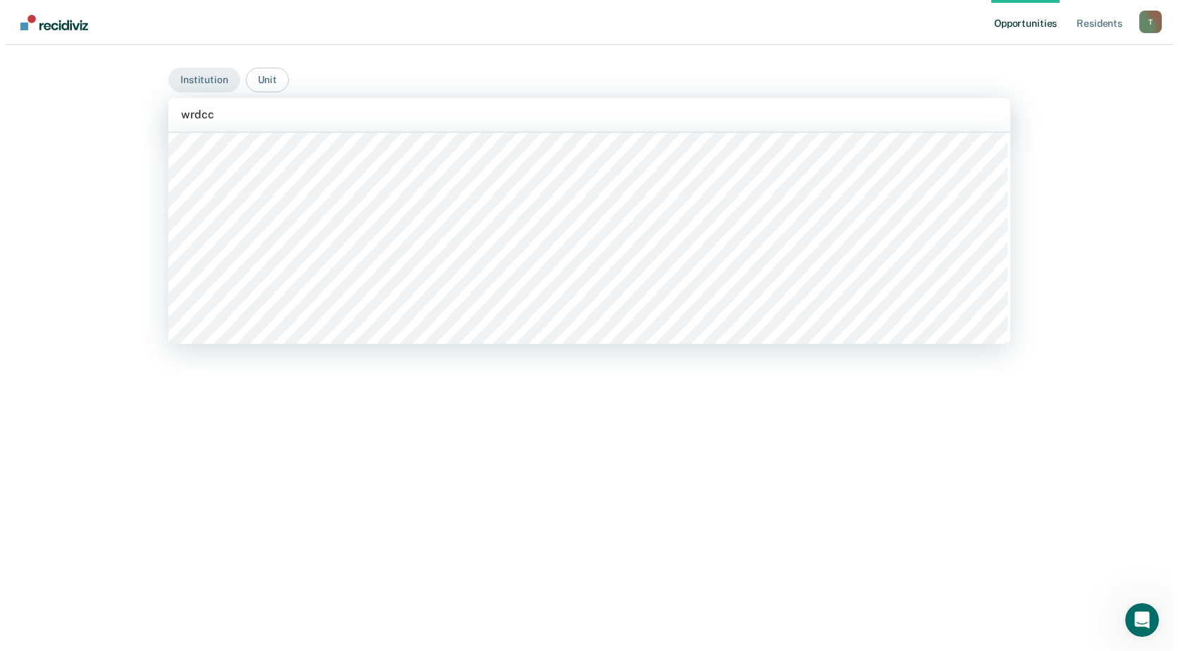
scroll to position [211, 0]
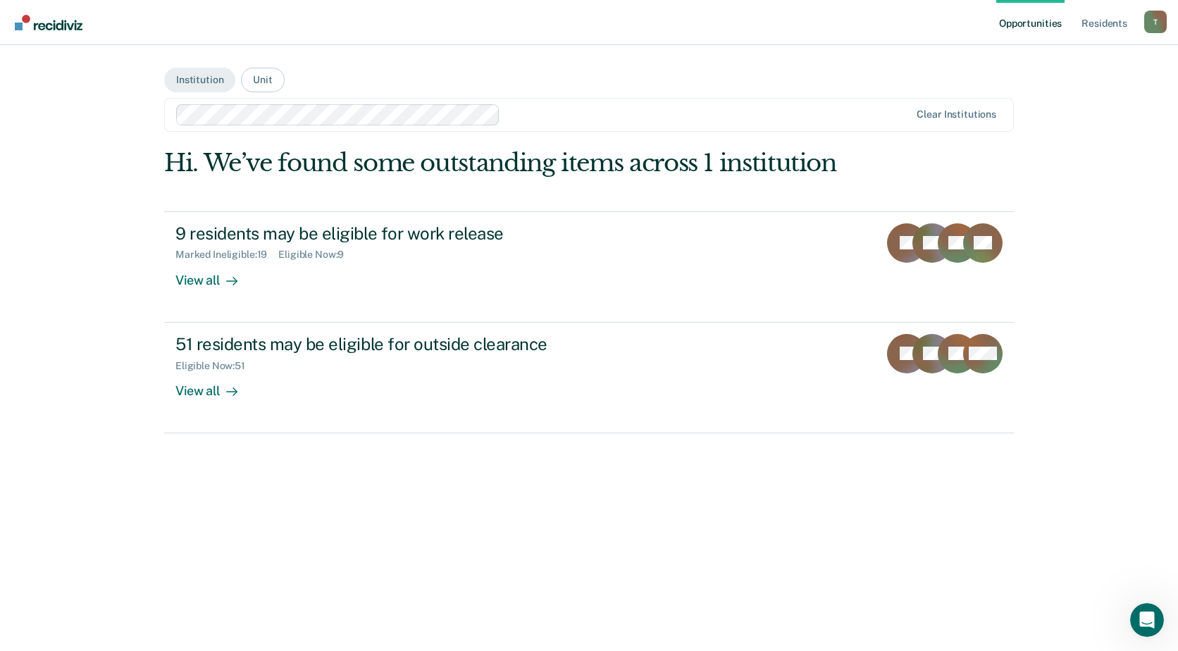
click at [552, 116] on div at bounding box center [708, 114] width 404 height 16
click at [1147, 244] on div "Opportunities Resident s [PERSON_NAME][EMAIL_ADDRESS][PERSON_NAME][DOMAIN_NAME]…" at bounding box center [589, 325] width 1178 height 651
click at [1156, 20] on div "T" at bounding box center [1155, 22] width 23 height 23
click at [847, 66] on main "Institution Unit Clear institutions Hi. We’ve found some outstanding items acro…" at bounding box center [588, 331] width 883 height 572
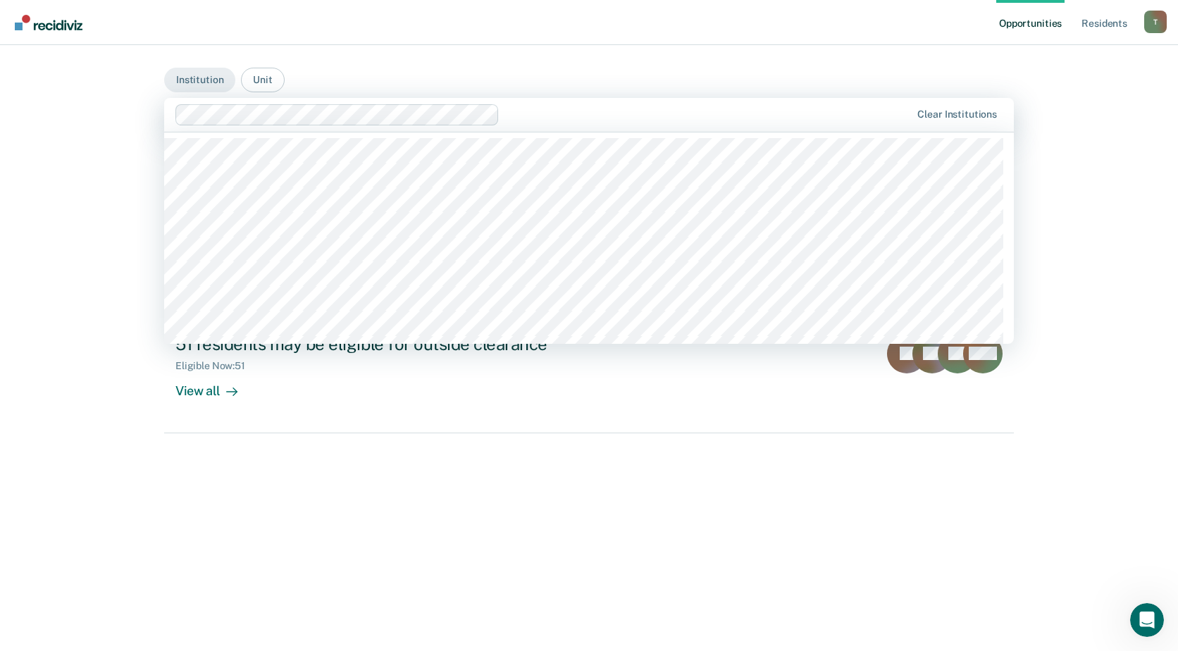
click at [566, 116] on div at bounding box center [708, 114] width 406 height 16
type input "wrdcc"
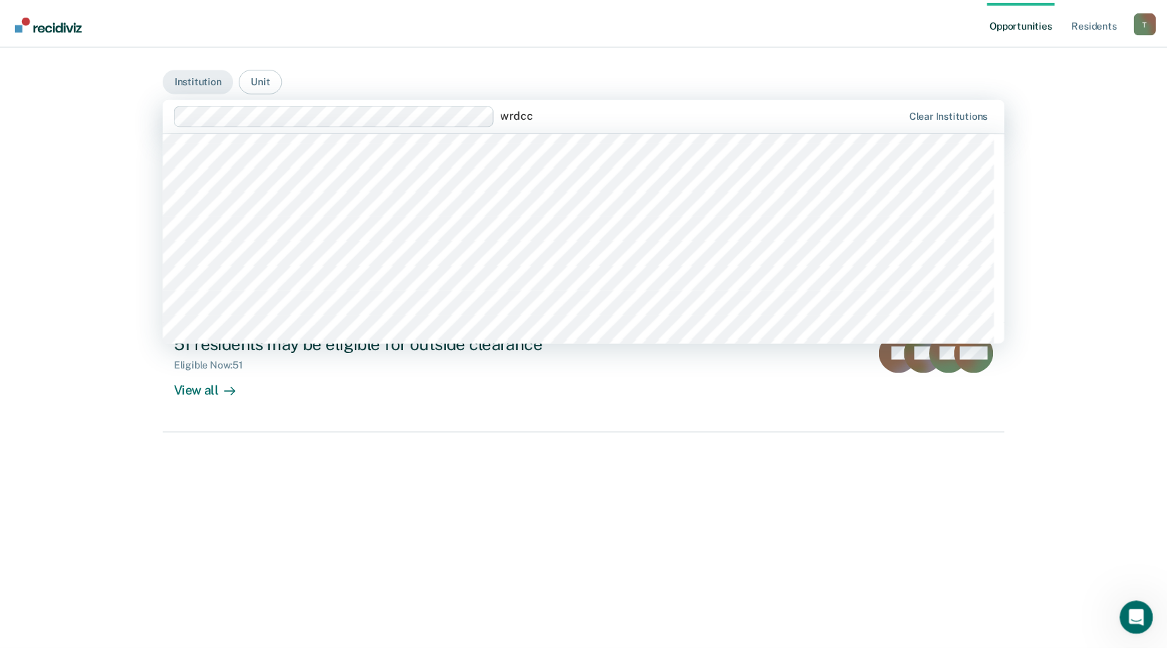
scroll to position [141, 0]
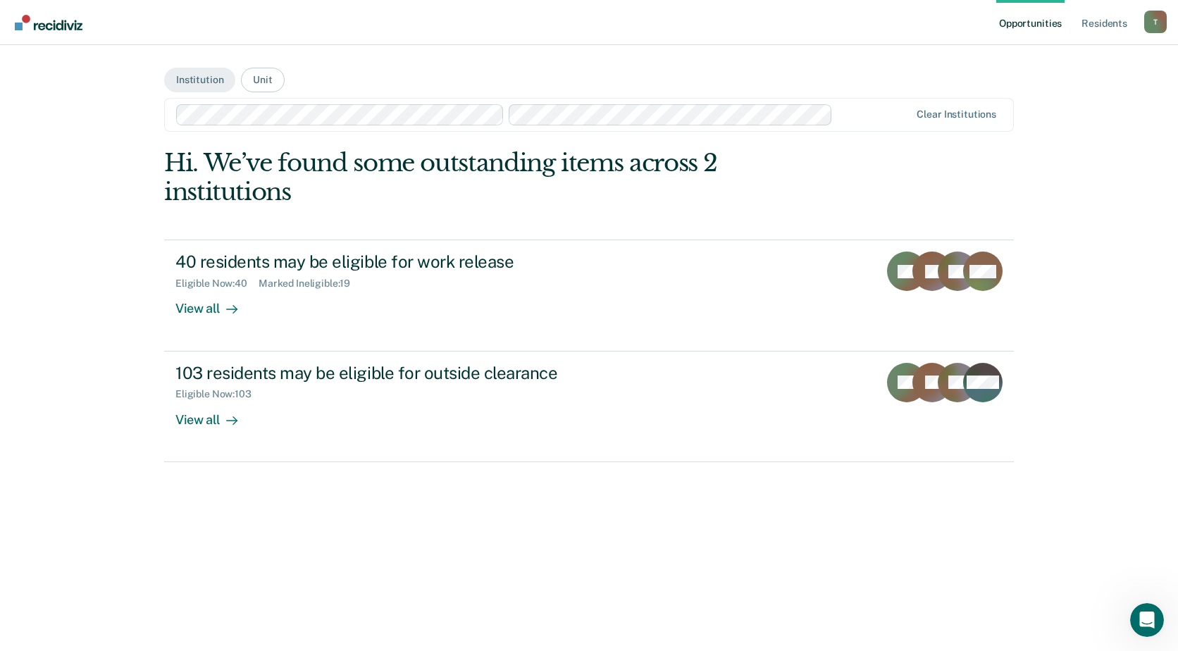
click at [847, 117] on div at bounding box center [874, 114] width 72 height 16
type input "wr"
click at [841, 116] on input "wr" at bounding box center [839, 114] width 3 height 13
click at [859, 109] on div "wr" at bounding box center [874, 114] width 72 height 16
click at [862, 111] on div "wr" at bounding box center [874, 114] width 72 height 16
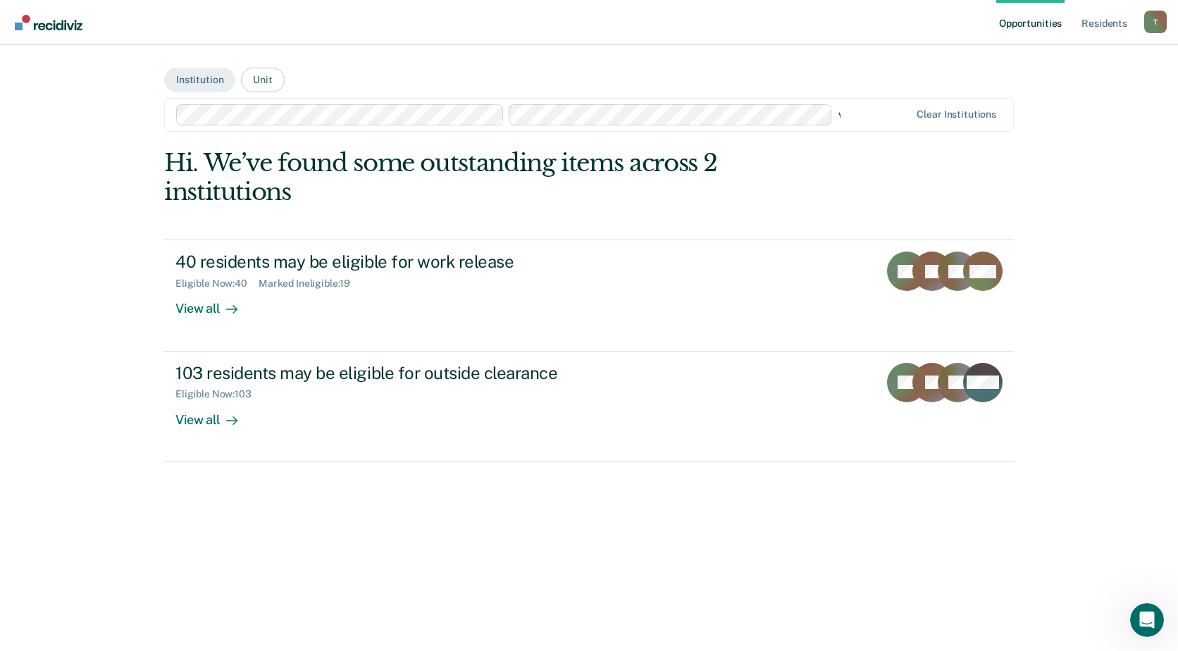
type input "wrwr"
click at [210, 82] on button "Institution" at bounding box center [199, 80] width 71 height 25
click at [854, 111] on div "wrwr" at bounding box center [874, 114] width 72 height 16
type input "wr"
click at [869, 116] on div "wr" at bounding box center [874, 114] width 72 height 16
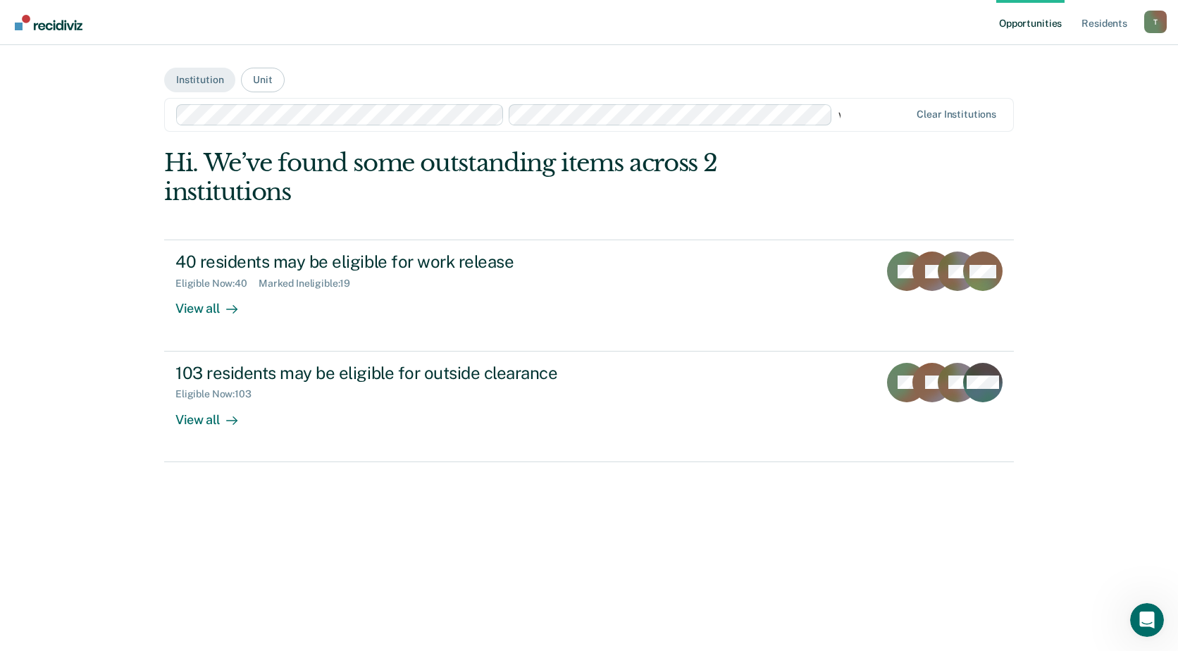
click at [869, 116] on div "wr" at bounding box center [874, 114] width 72 height 16
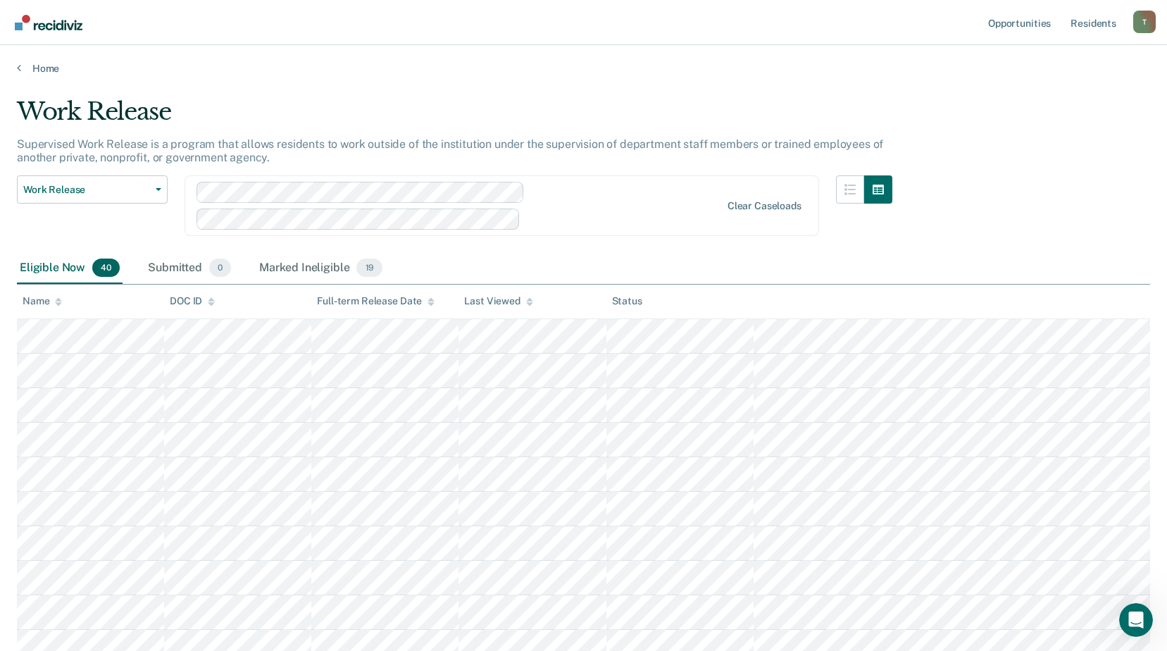
click at [375, 129] on div "Work Release" at bounding box center [455, 117] width 876 height 40
click at [320, 271] on div "Marked Ineligible 19" at bounding box center [320, 268] width 129 height 31
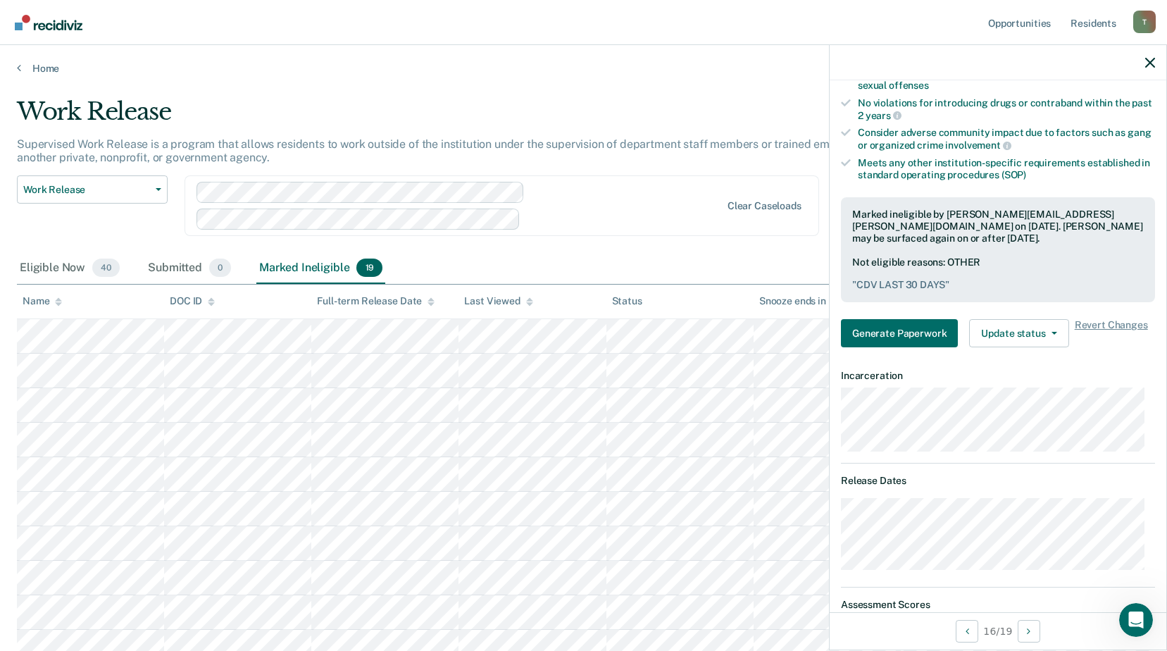
click at [628, 210] on div at bounding box center [460, 206] width 526 height 48
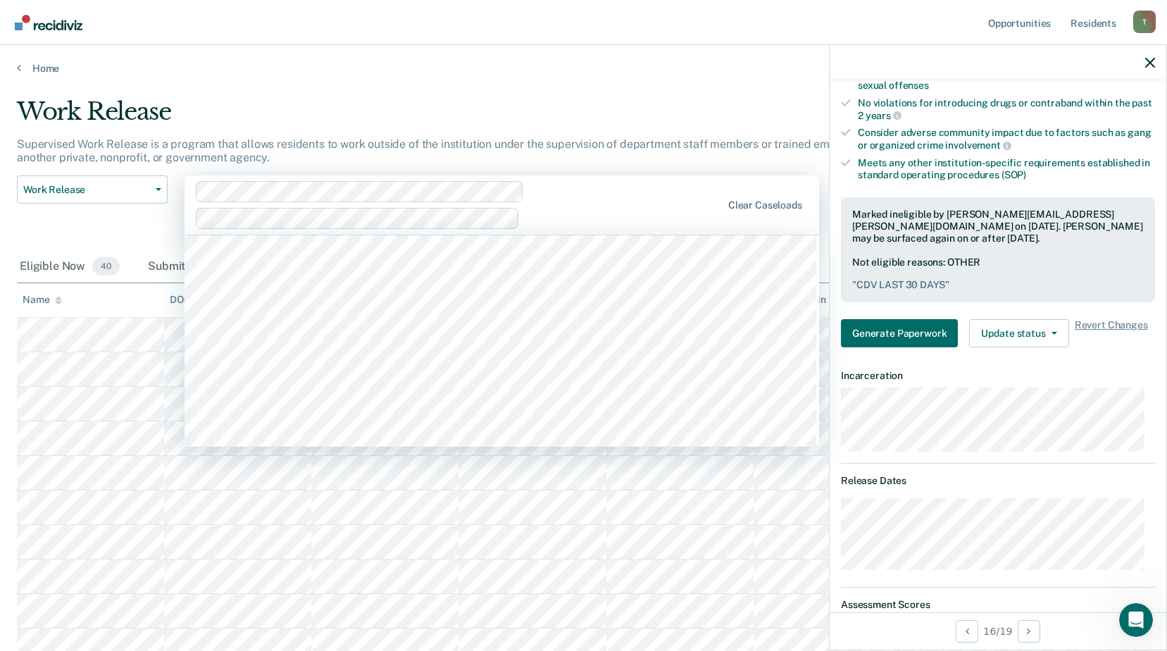
scroll to position [3874, 0]
click at [576, 206] on div at bounding box center [459, 205] width 527 height 48
type input "wrdcc"
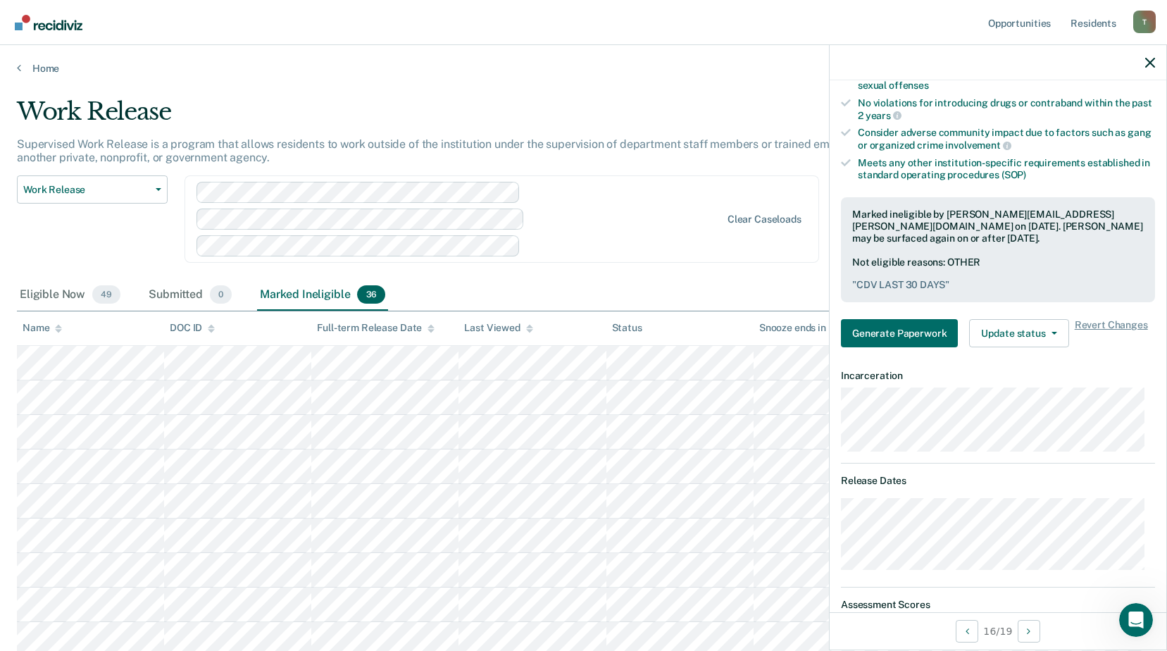
click at [47, 291] on div "Eligible Now 49" at bounding box center [70, 295] width 106 height 31
click at [46, 293] on div "Eligible Now 49" at bounding box center [70, 295] width 106 height 31
click at [609, 239] on div at bounding box center [623, 245] width 194 height 16
type input "wrdcc"
click at [597, 247] on div "wrdcc" at bounding box center [623, 245] width 194 height 16
